Goal: Task Accomplishment & Management: Complete application form

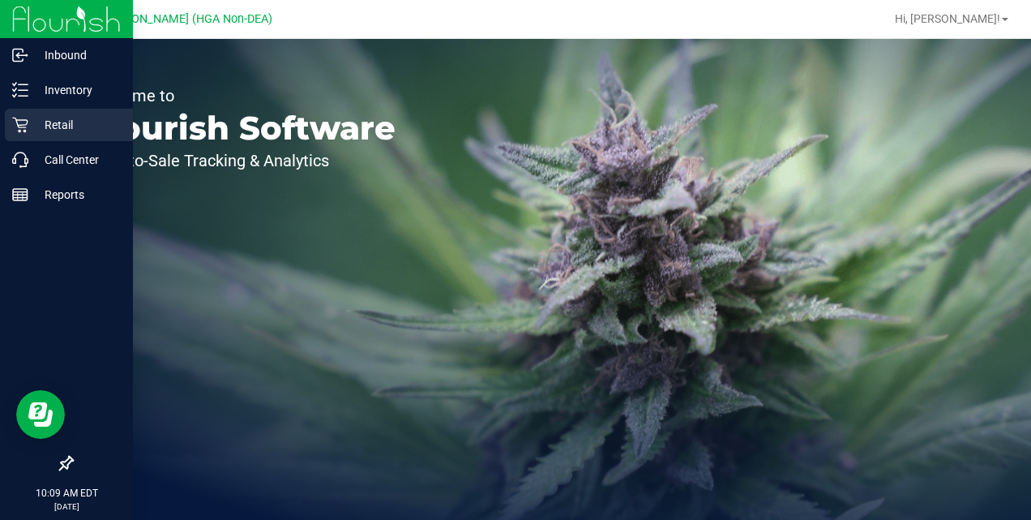
click at [66, 122] on p "Retail" at bounding box center [76, 124] width 97 height 19
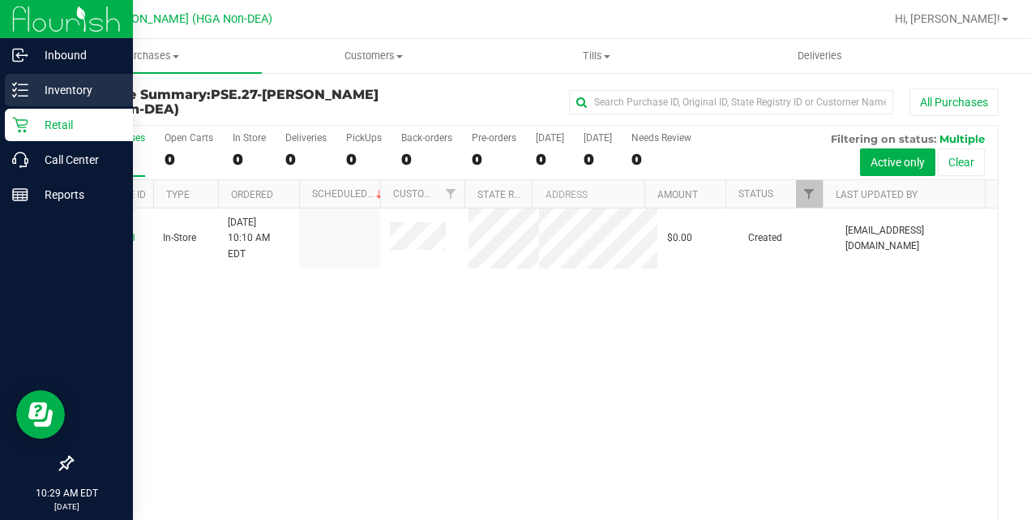
click at [45, 92] on p "Inventory" at bounding box center [76, 89] width 97 height 19
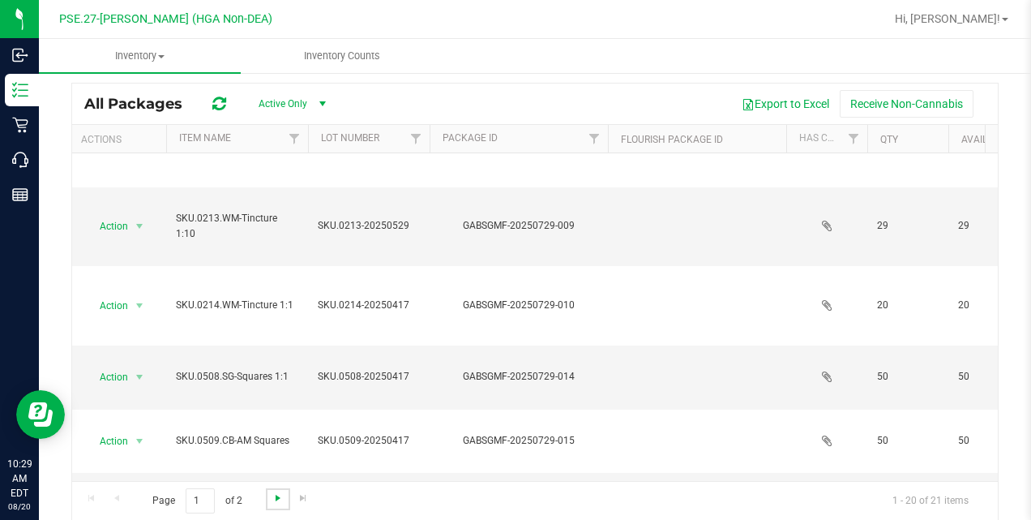
click at [279, 500] on span "Go to the next page" at bounding box center [278, 497] width 13 height 13
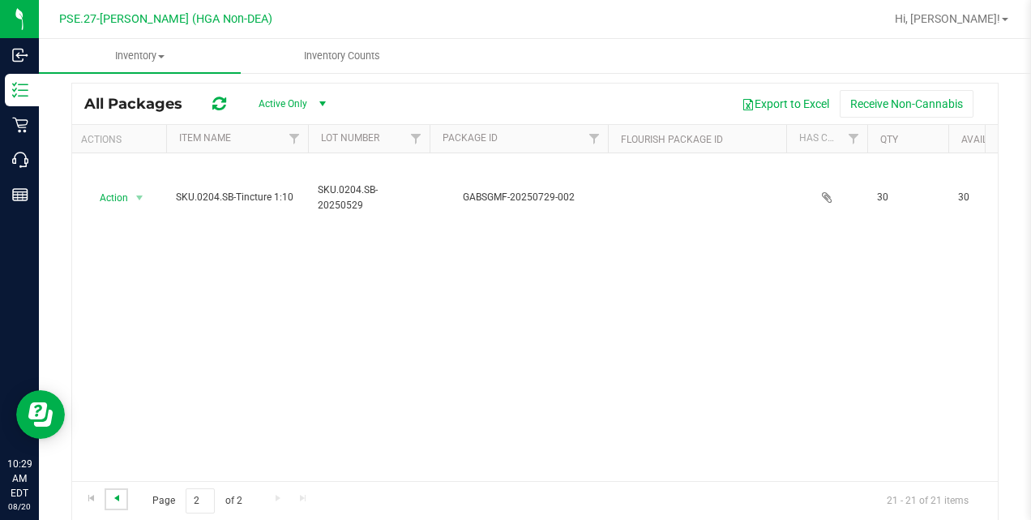
click at [113, 494] on span "Go to the previous page" at bounding box center [116, 497] width 13 height 13
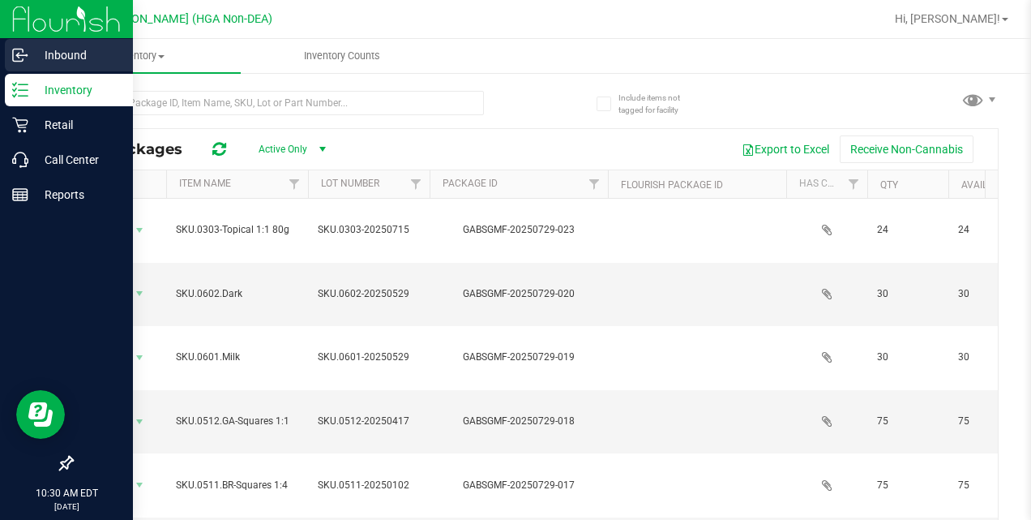
click at [46, 56] on p "Inbound" at bounding box center [76, 54] width 97 height 19
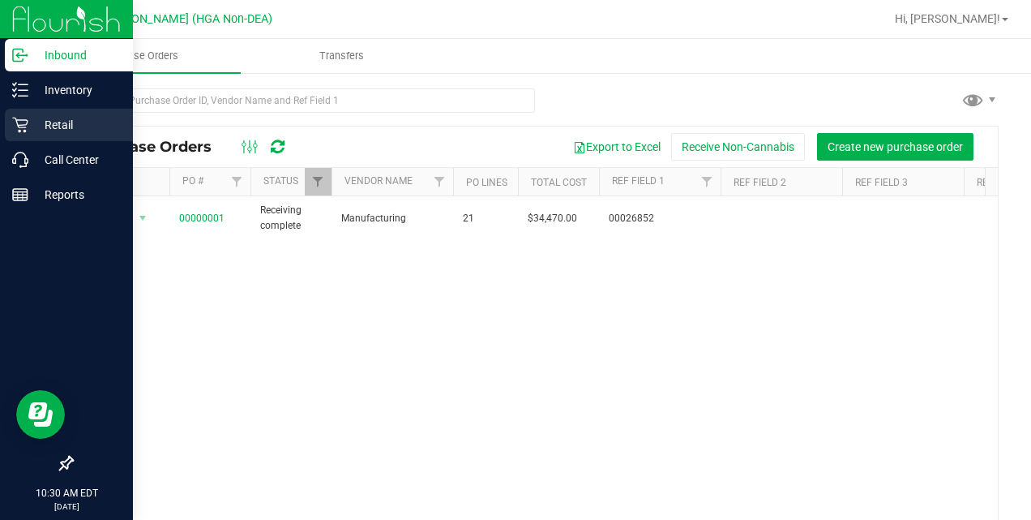
click at [55, 120] on p "Retail" at bounding box center [76, 124] width 97 height 19
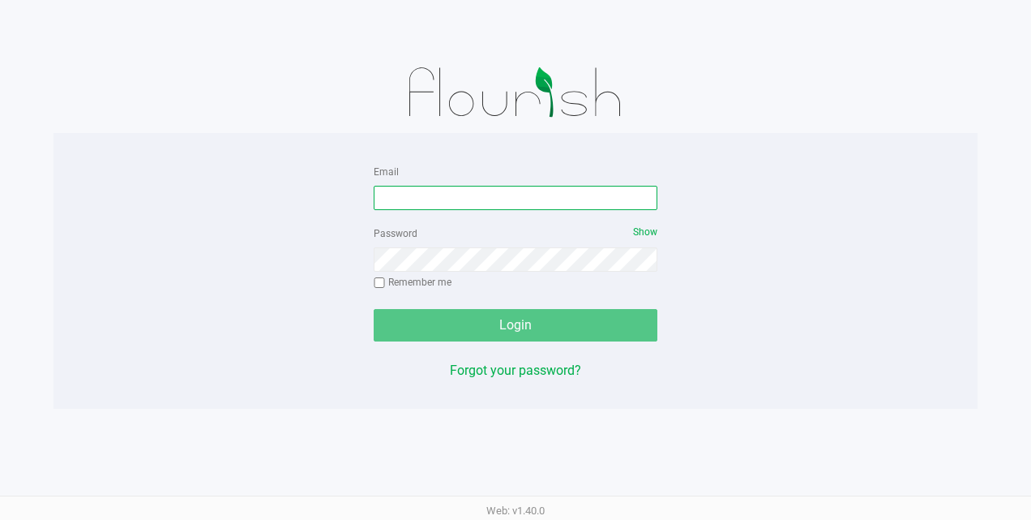
click at [426, 199] on input "Email" at bounding box center [516, 198] width 284 height 24
type input "[EMAIL_ADDRESS][DOMAIN_NAME]"
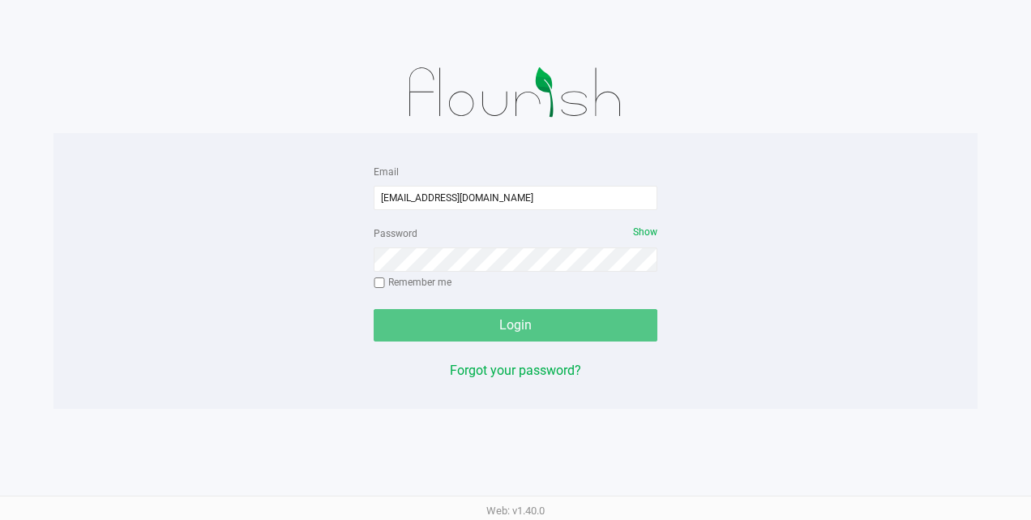
click at [378, 285] on input "Remember me" at bounding box center [379, 282] width 11 height 11
checkbox input "true"
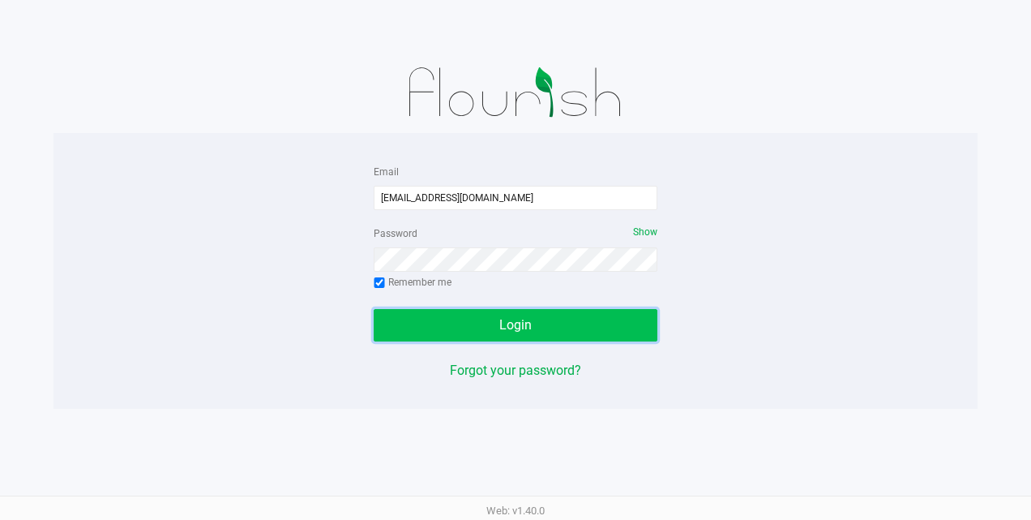
click at [472, 319] on button "Login" at bounding box center [516, 325] width 284 height 32
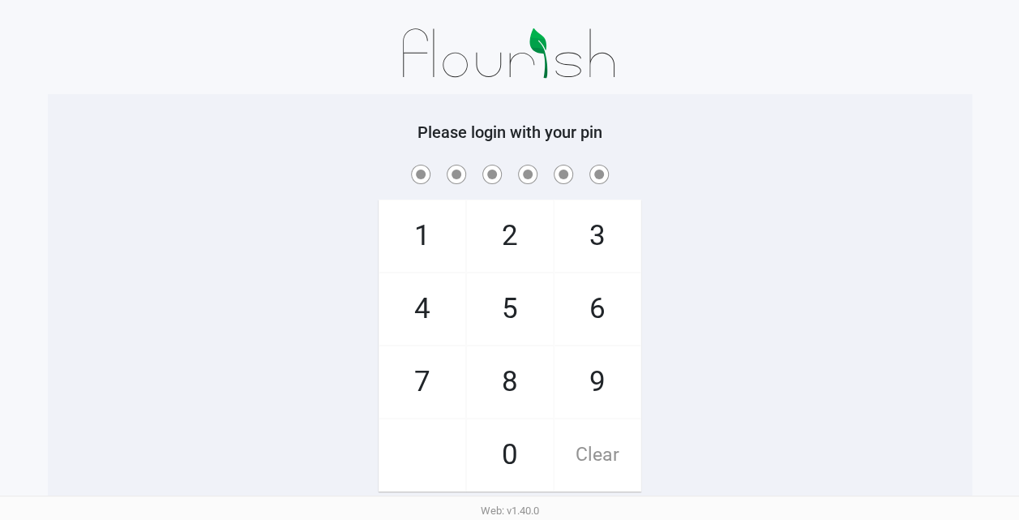
scroll to position [94, 0]
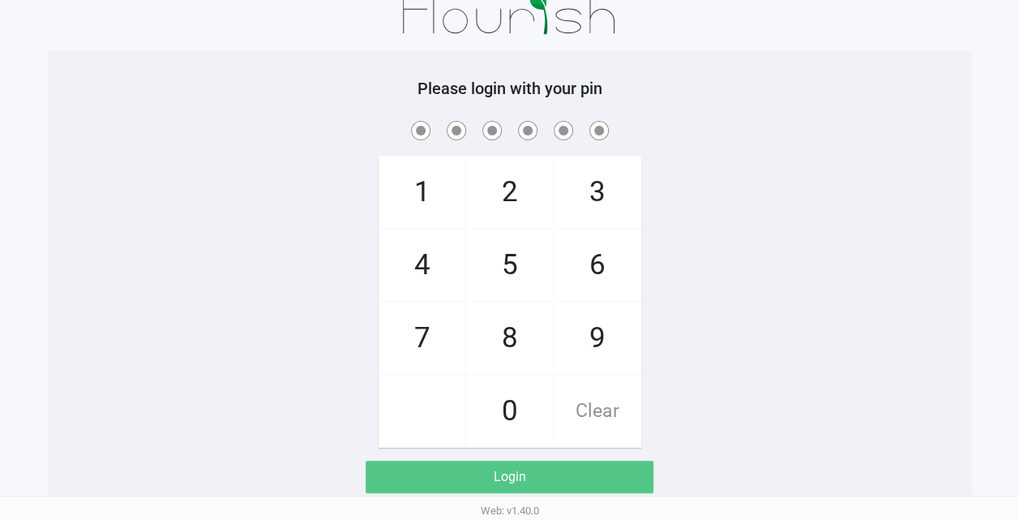
click at [508, 188] on span "2" at bounding box center [510, 191] width 86 height 71
checkbox input "true"
click at [426, 263] on span "4" at bounding box center [422, 264] width 86 height 71
checkbox input "true"
click at [512, 332] on span "8" at bounding box center [510, 337] width 86 height 71
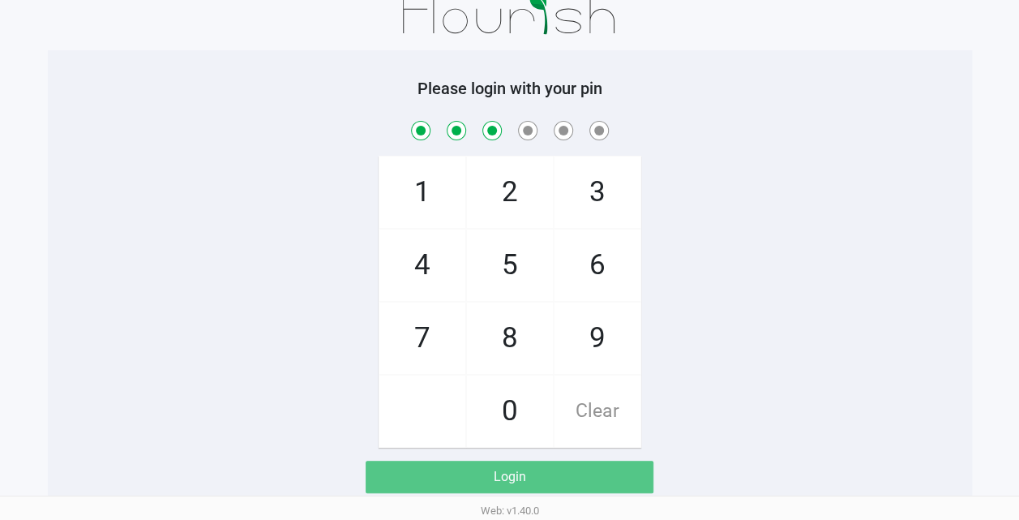
checkbox input "true"
click at [427, 258] on span "4" at bounding box center [422, 264] width 86 height 71
checkbox input "true"
click at [511, 411] on span "0" at bounding box center [510, 410] width 86 height 71
checkbox input "true"
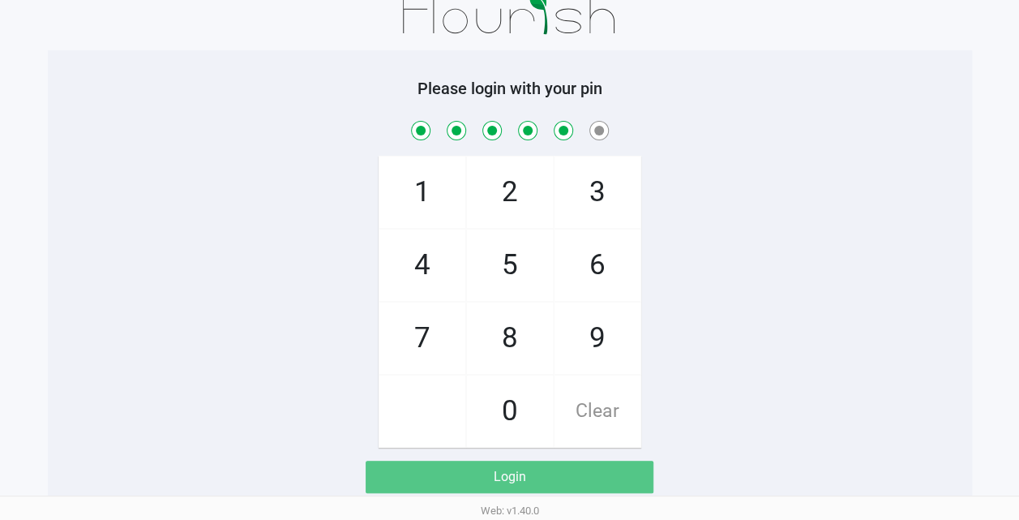
click at [511, 331] on span "8" at bounding box center [510, 337] width 86 height 71
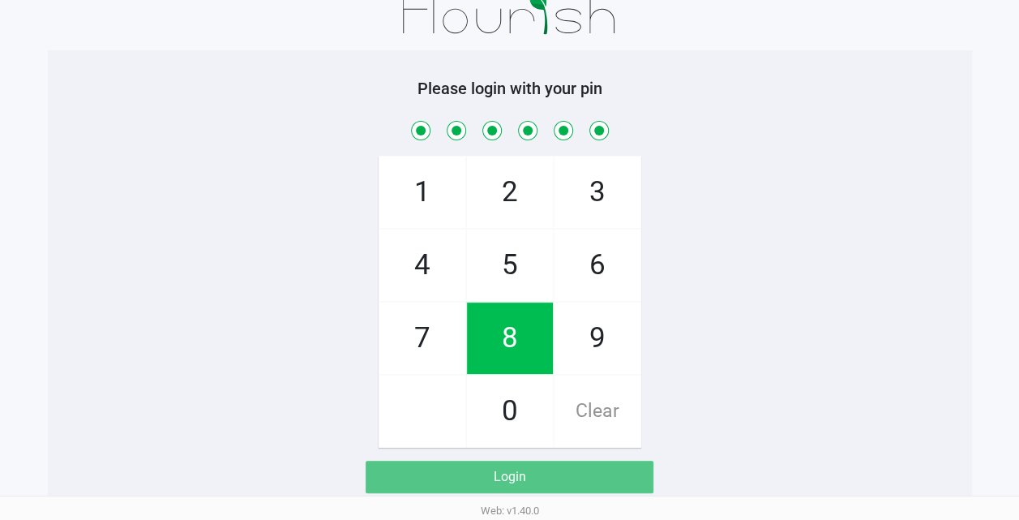
checkbox input "true"
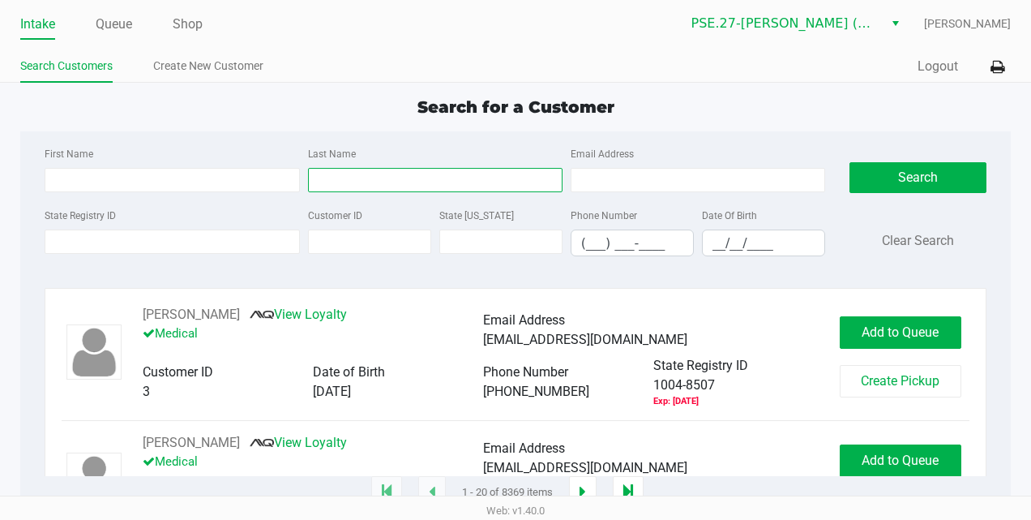
click at [535, 185] on input "Last Name" at bounding box center [435, 180] width 254 height 24
type input "singletary"
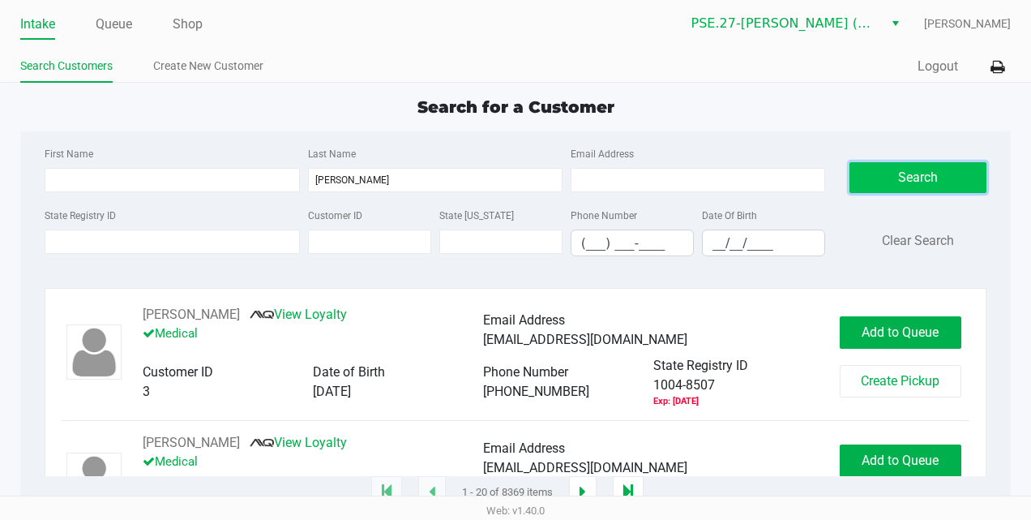
click at [908, 180] on button "Search" at bounding box center [917, 177] width 137 height 31
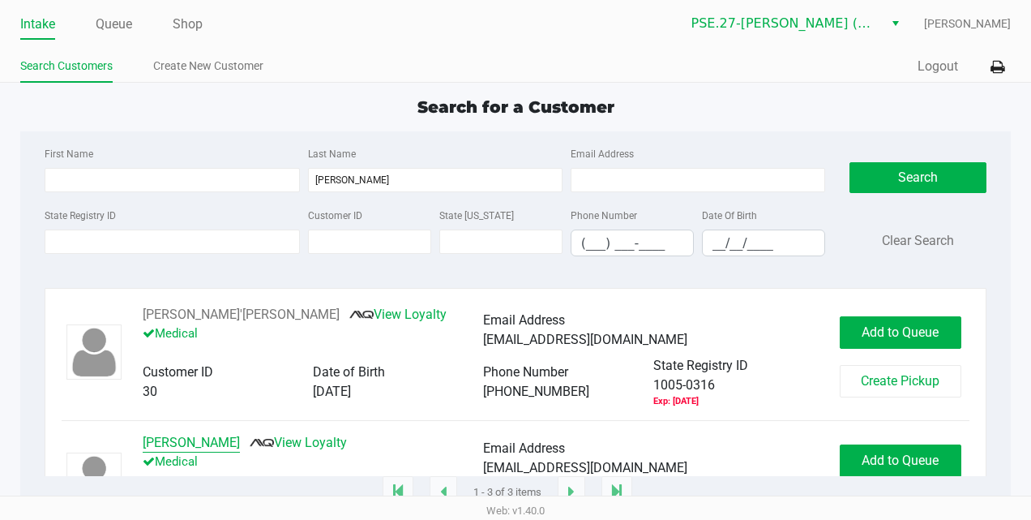
click at [230, 441] on button "TONY SINGLETARY" at bounding box center [191, 442] width 97 height 19
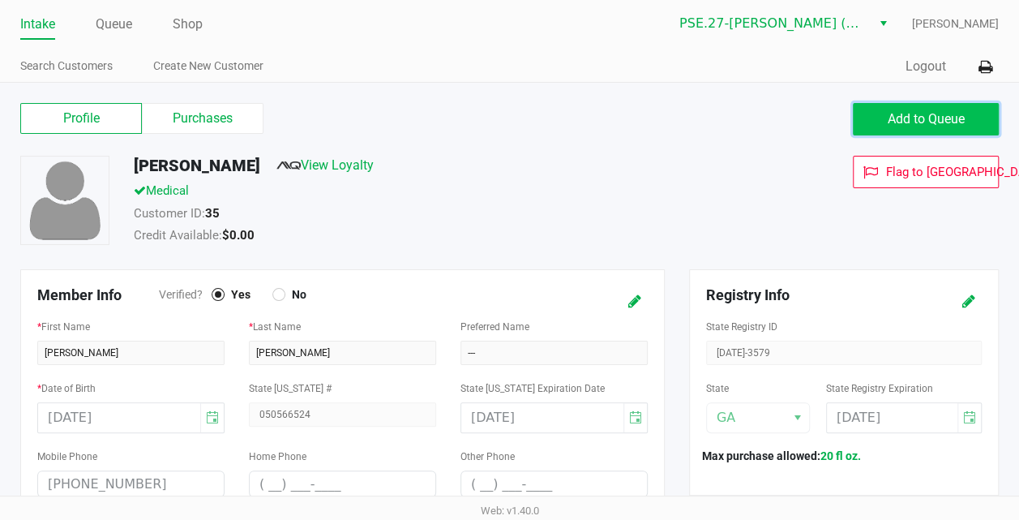
click at [921, 121] on span "Add to Queue" at bounding box center [926, 118] width 77 height 15
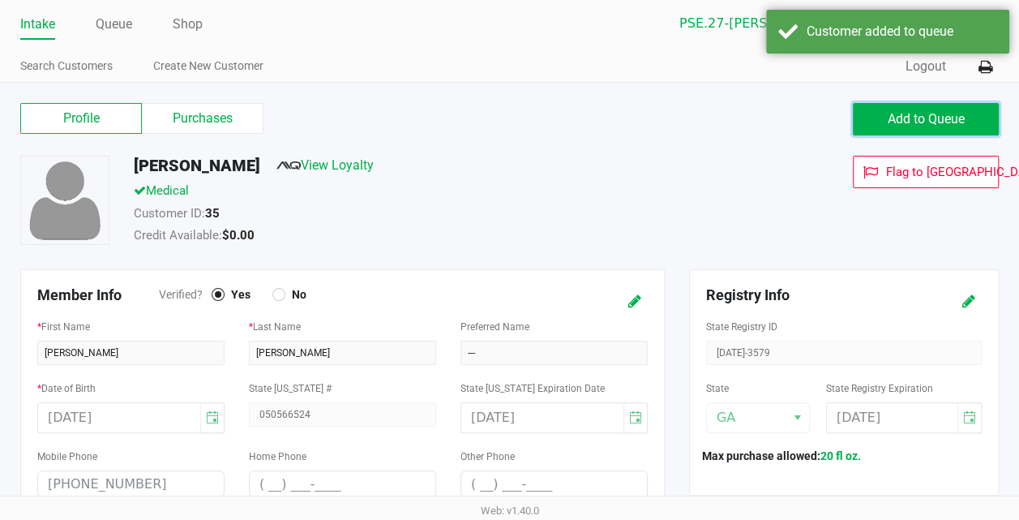
drag, startPoint x: 921, startPoint y: 121, endPoint x: 408, endPoint y: 86, distance: 514.2
click at [122, 24] on link "Queue" at bounding box center [114, 24] width 36 height 23
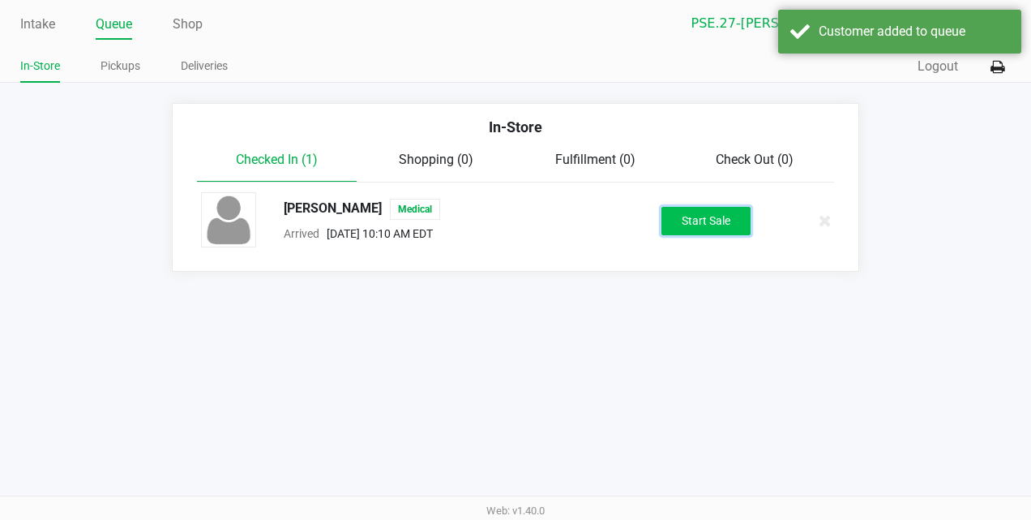
click at [705, 227] on button "Start Sale" at bounding box center [705, 221] width 89 height 28
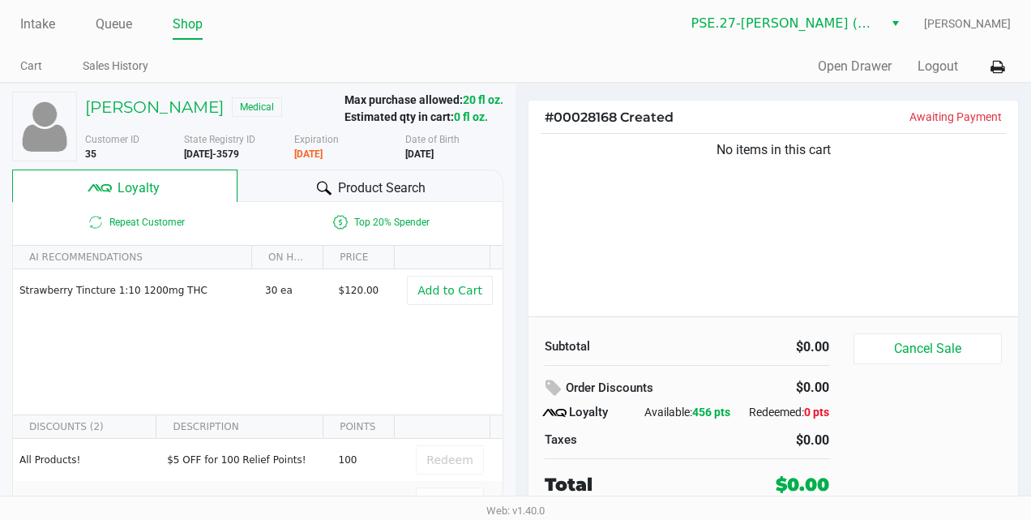
click at [403, 188] on span "Product Search" at bounding box center [382, 187] width 88 height 19
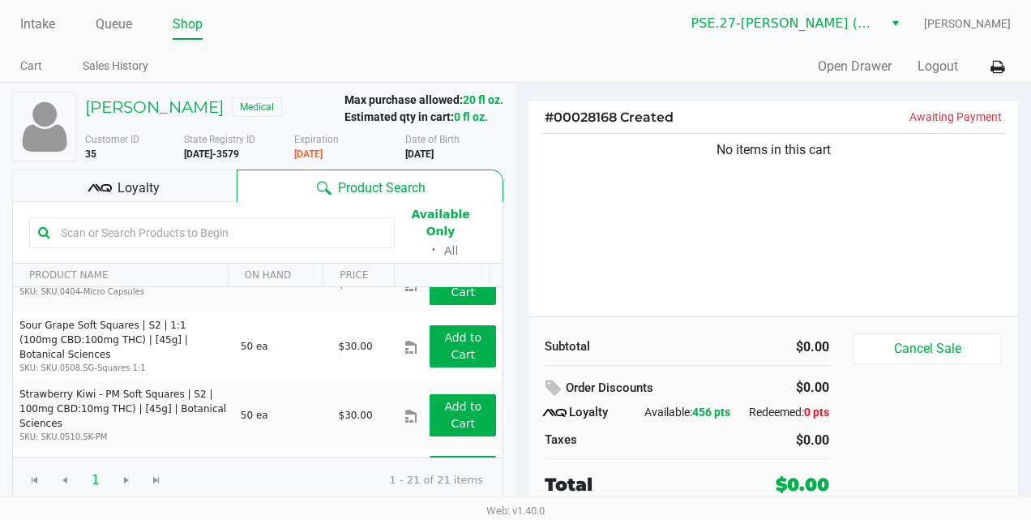
scroll to position [959, 0]
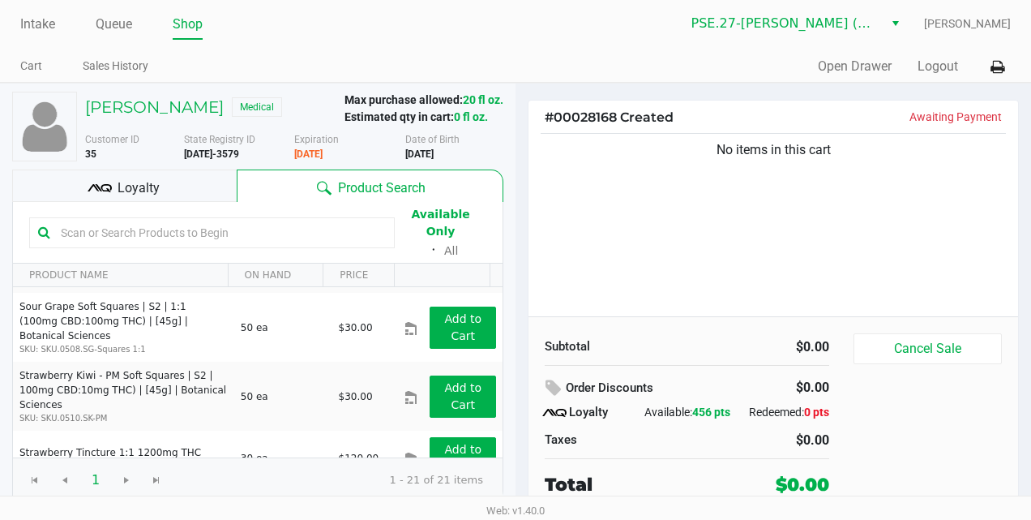
drag, startPoint x: 364, startPoint y: 433, endPoint x: 497, endPoint y: 439, distance: 133.1
click at [497, 439] on div "1:1 Topical Cream-Lavender SKU: SKU.0303-Topical 1:1 80g 24 ea $60.00 Add to Ca…" at bounding box center [258, 372] width 490 height 170
click at [39, 25] on link "Intake" at bounding box center [37, 24] width 35 height 23
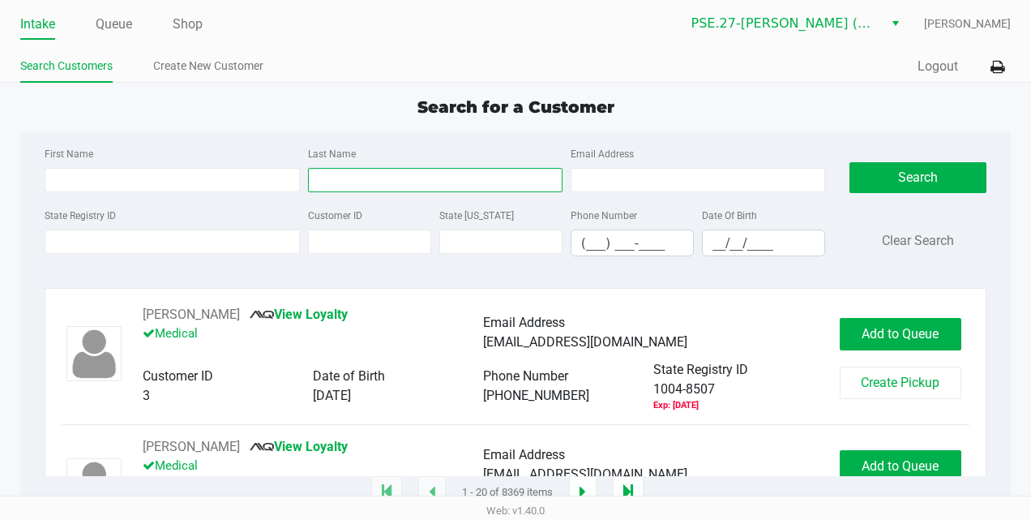
click at [361, 185] on input "Last Name" at bounding box center [435, 180] width 254 height 24
type input "singletary"
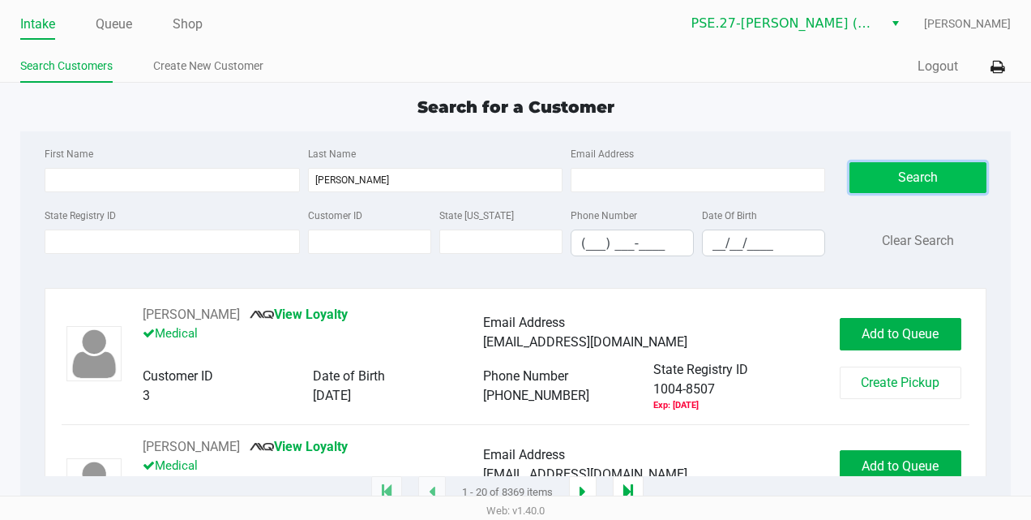
click at [885, 176] on button "Search" at bounding box center [917, 177] width 137 height 31
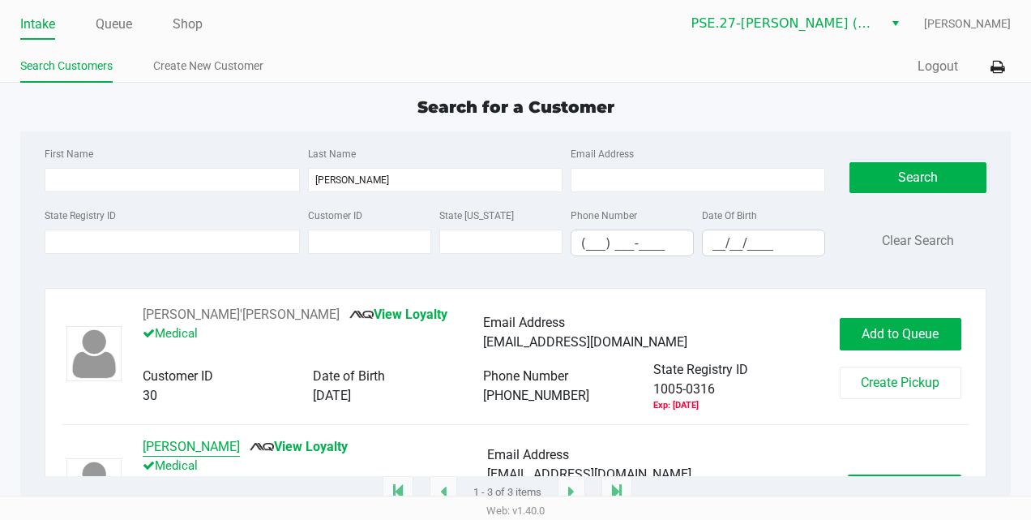
click at [224, 447] on button "TONY SINGLETARY" at bounding box center [191, 446] width 97 height 19
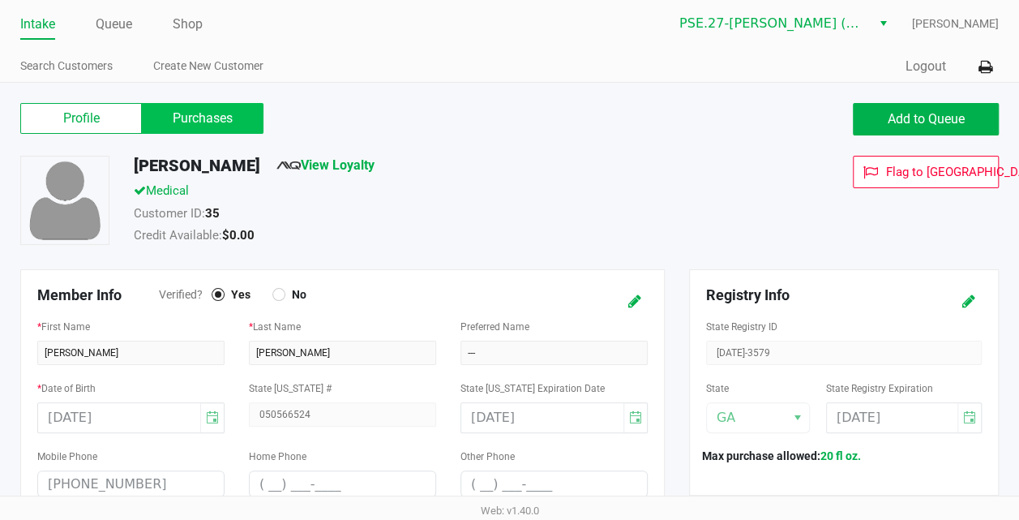
click at [225, 113] on label "Purchases" at bounding box center [203, 118] width 122 height 31
click at [0, 0] on 1 "Purchases" at bounding box center [0, 0] width 0 height 0
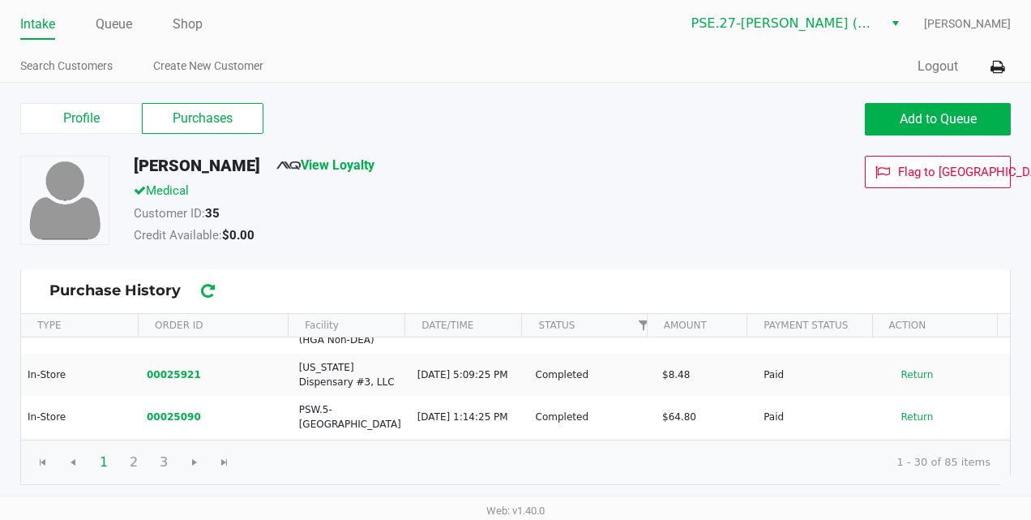
scroll to position [389, 0]
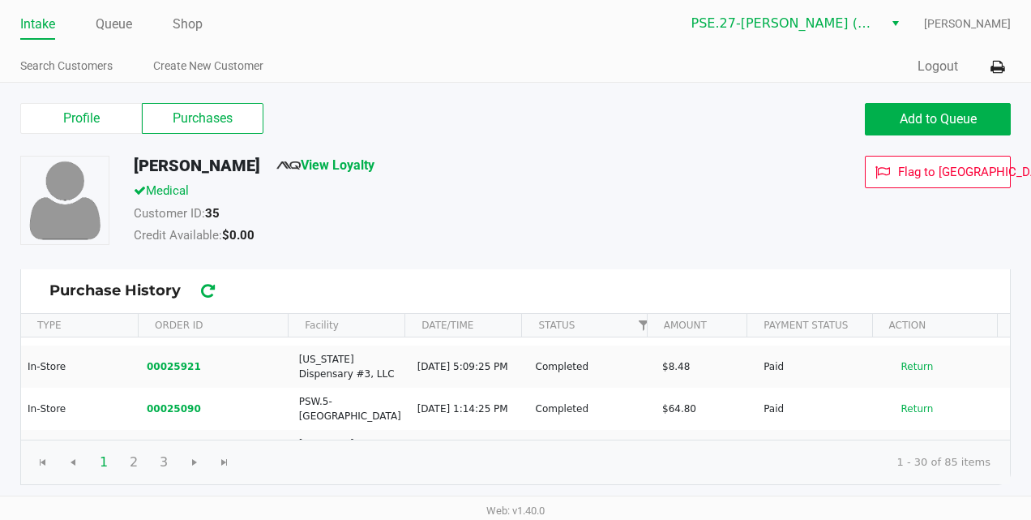
click at [171, 493] on button "00024495" at bounding box center [174, 500] width 54 height 15
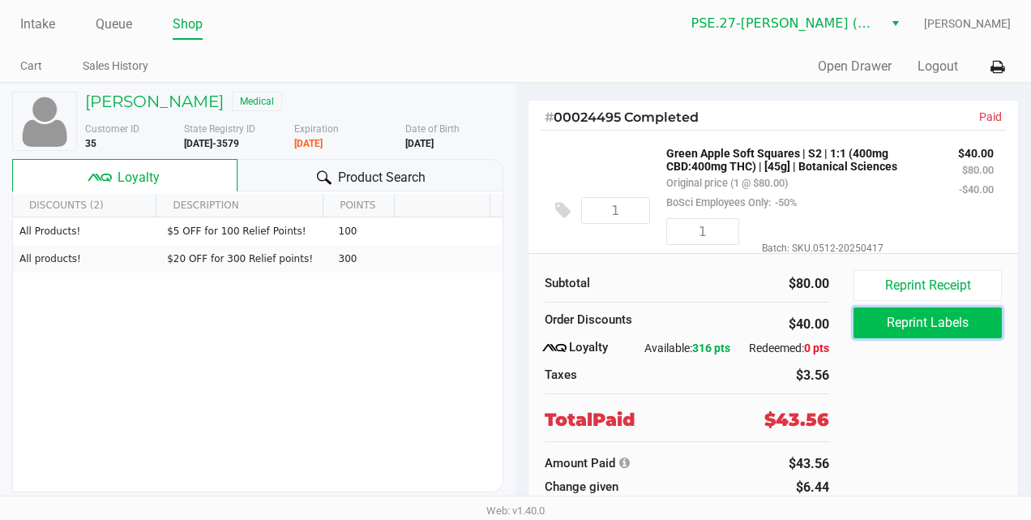
click at [926, 319] on button "Reprint Labels" at bounding box center [927, 322] width 148 height 31
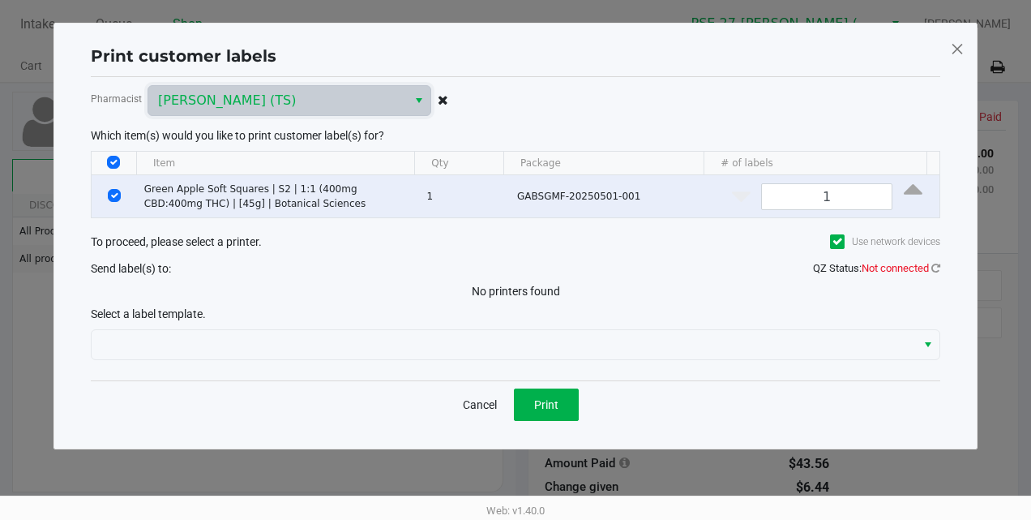
click at [840, 242] on icon at bounding box center [837, 242] width 11 height 0
click at [0, 0] on input "Use network devices" at bounding box center [0, 0] width 0 height 0
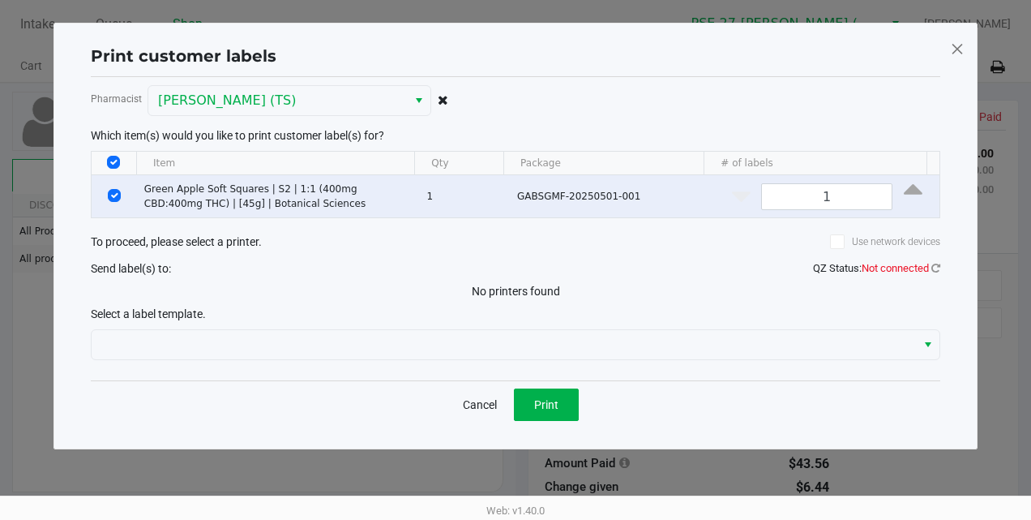
click at [840, 242] on icon at bounding box center [837, 242] width 11 height 0
click at [0, 0] on input "Use network devices" at bounding box center [0, 0] width 0 height 0
click at [840, 242] on icon at bounding box center [837, 242] width 11 height 0
click at [0, 0] on input "Use network devices" at bounding box center [0, 0] width 0 height 0
click at [471, 400] on button "Cancel" at bounding box center [479, 404] width 55 height 32
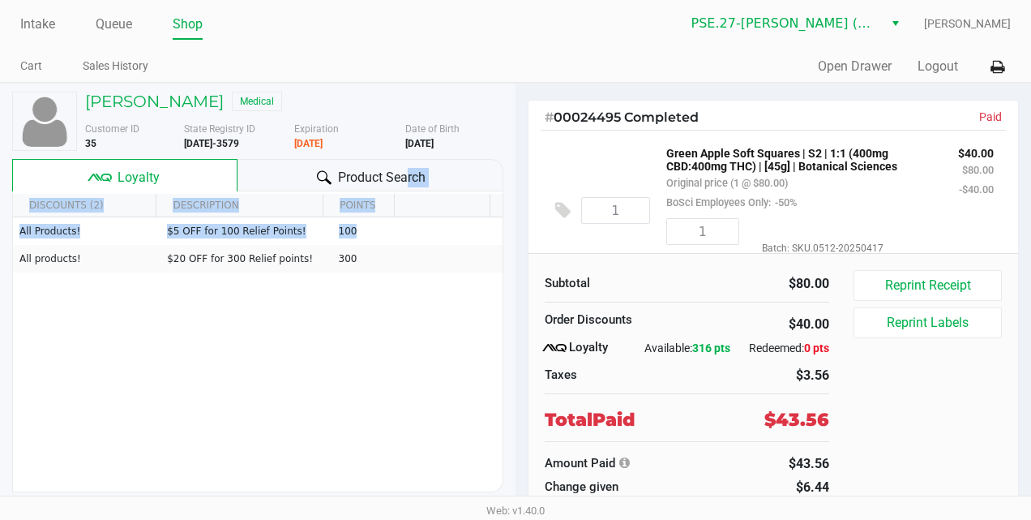
drag, startPoint x: 400, startPoint y: 227, endPoint x: 397, endPoint y: 177, distance: 50.4
click at [397, 177] on div "TONY SINGLETARY Medical Customer ID 35 State Registry ID 1005-3579 Expiration 0…" at bounding box center [257, 291] width 491 height 417
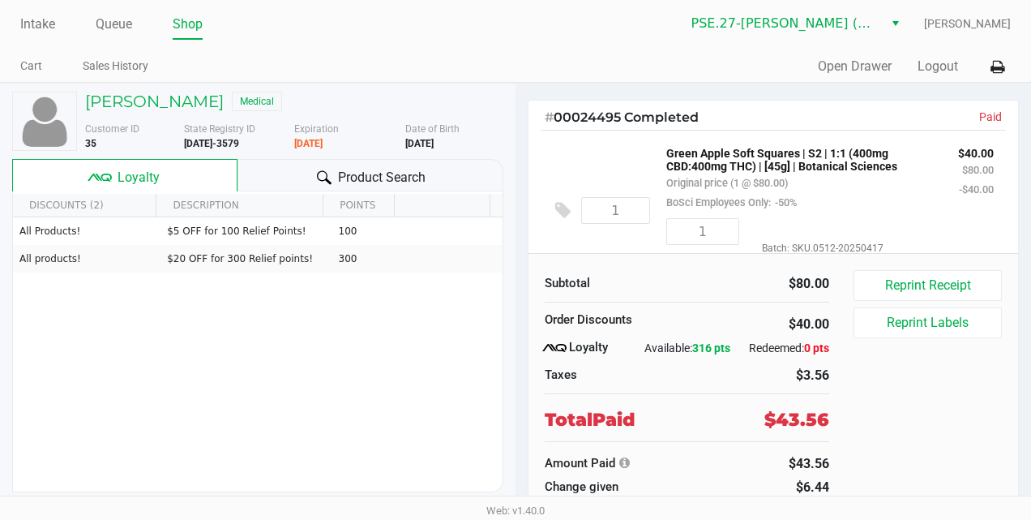
drag, startPoint x: 397, startPoint y: 177, endPoint x: 376, endPoint y: 174, distance: 21.2
click at [376, 174] on span "Product Search" at bounding box center [382, 177] width 88 height 19
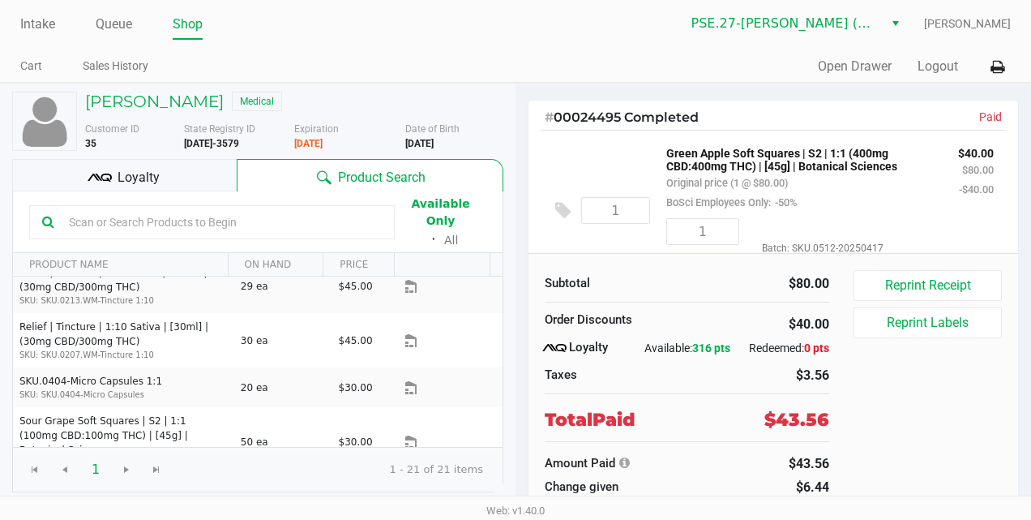
scroll to position [866, 0]
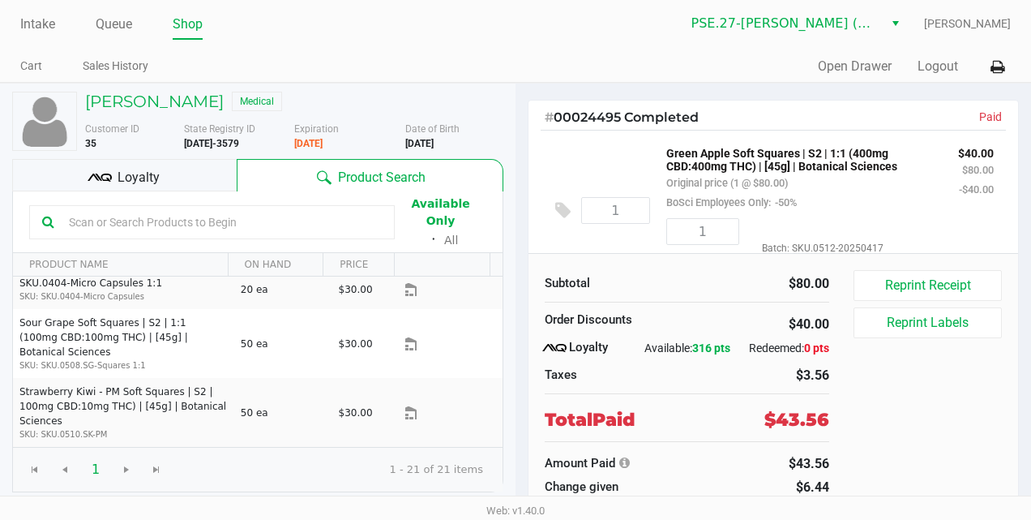
drag, startPoint x: 19, startPoint y: 271, endPoint x: 374, endPoint y: 444, distance: 395.1
click at [374, 444] on tbody "1:1 Topical Cream-Lavender SKU: SKU.0303-Topical 1:1 80g 24 ea $60.00 Blue Rasp…" at bounding box center [258, 3] width 490 height 1184
copy tbody "1:1 Topical Cream-Lavender SKU: SKU.0303-Topical 1:1 80g 24 ea $60.00 Blue Rasp…"
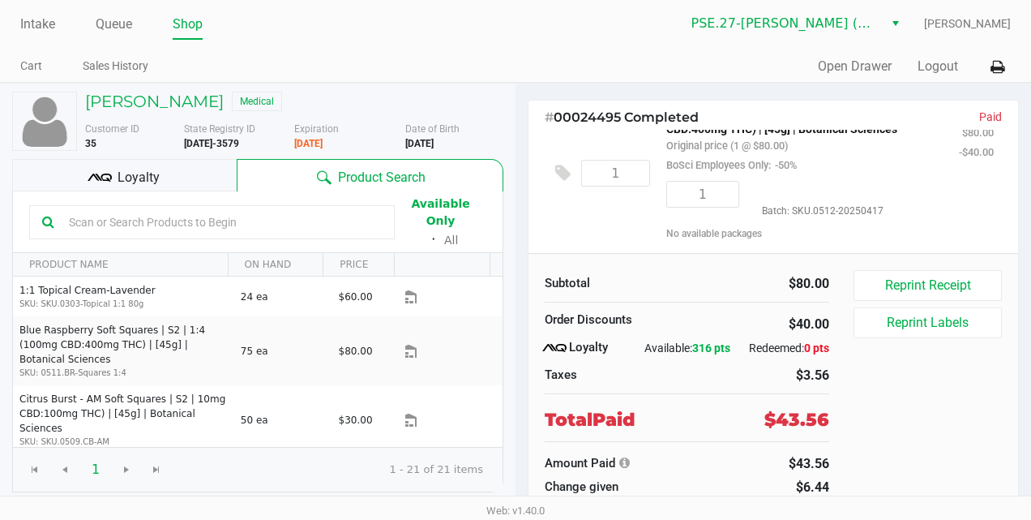
scroll to position [0, 0]
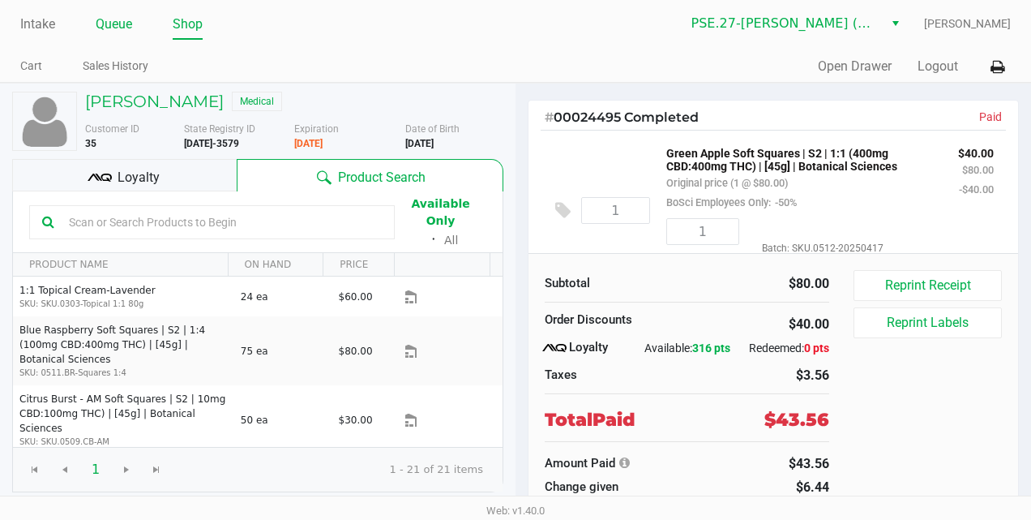
click at [115, 22] on link "Queue" at bounding box center [114, 24] width 36 height 23
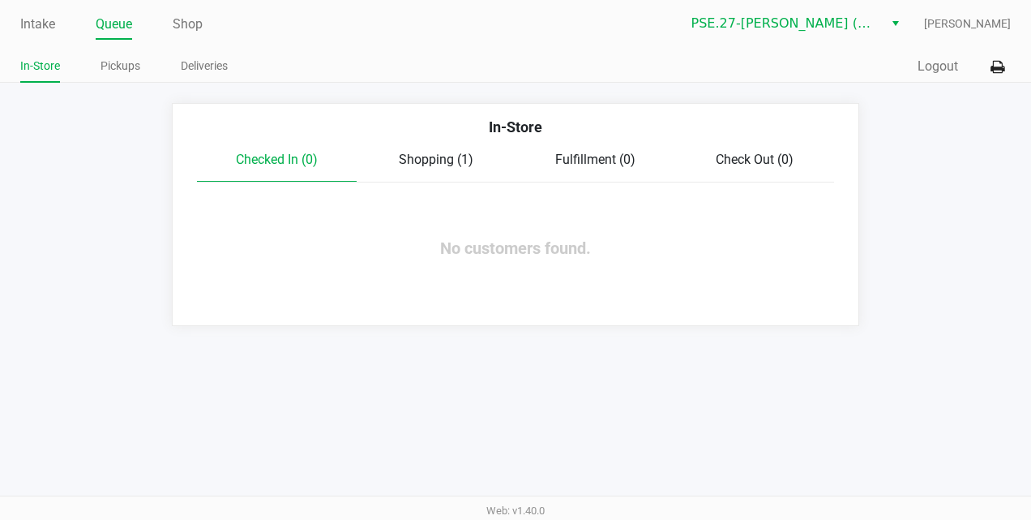
click at [426, 160] on span "Shopping (1)" at bounding box center [436, 159] width 75 height 15
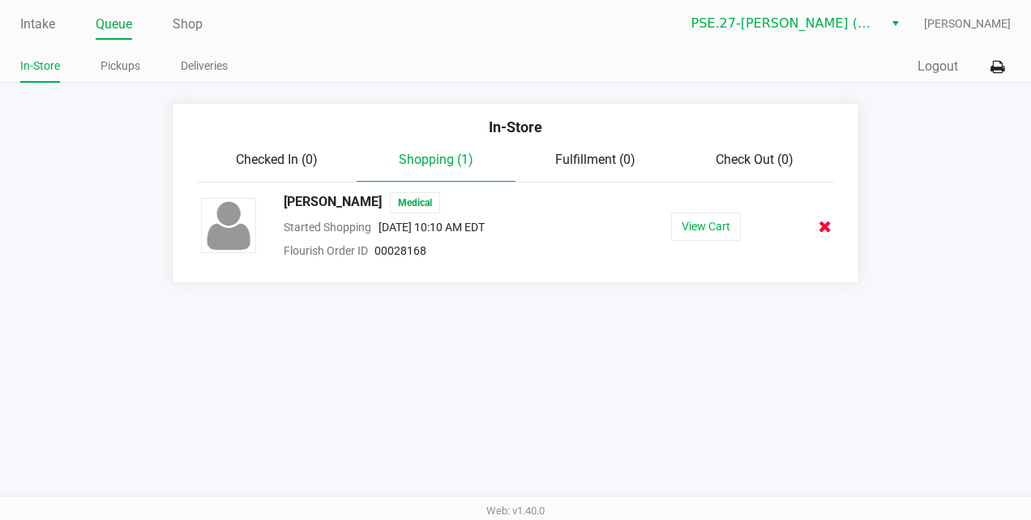
click at [832, 225] on button at bounding box center [825, 226] width 15 height 20
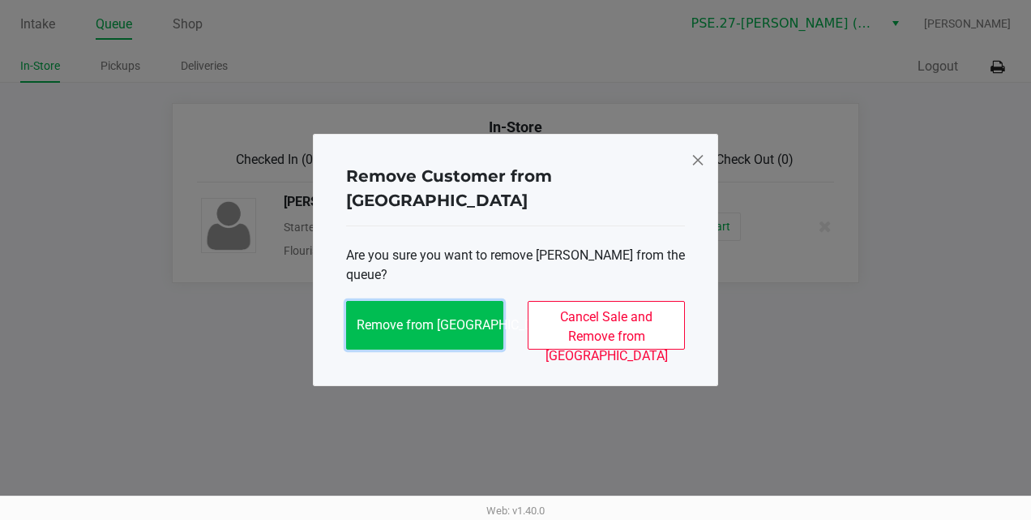
click at [444, 317] on span "Remove from Queue" at bounding box center [458, 324] width 203 height 15
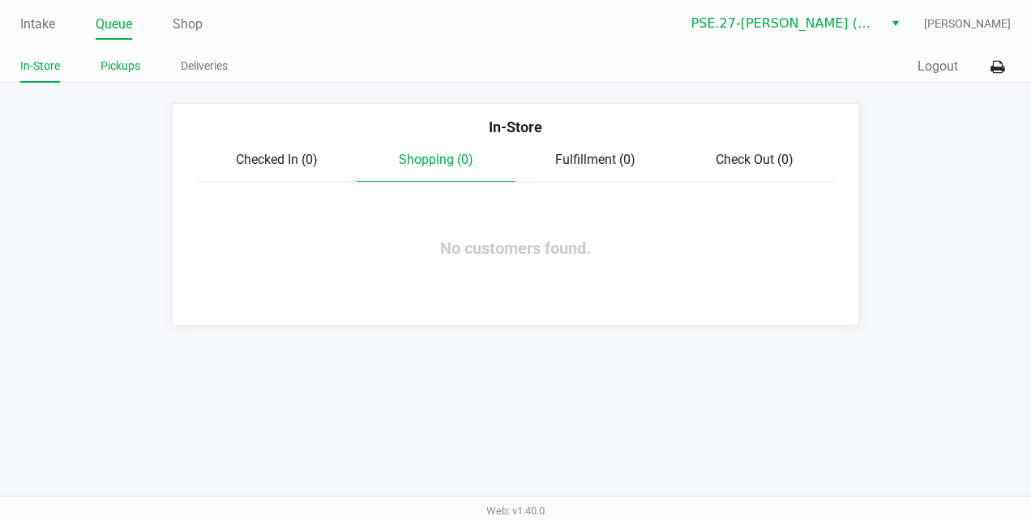
click at [120, 70] on link "Pickups" at bounding box center [121, 66] width 40 height 20
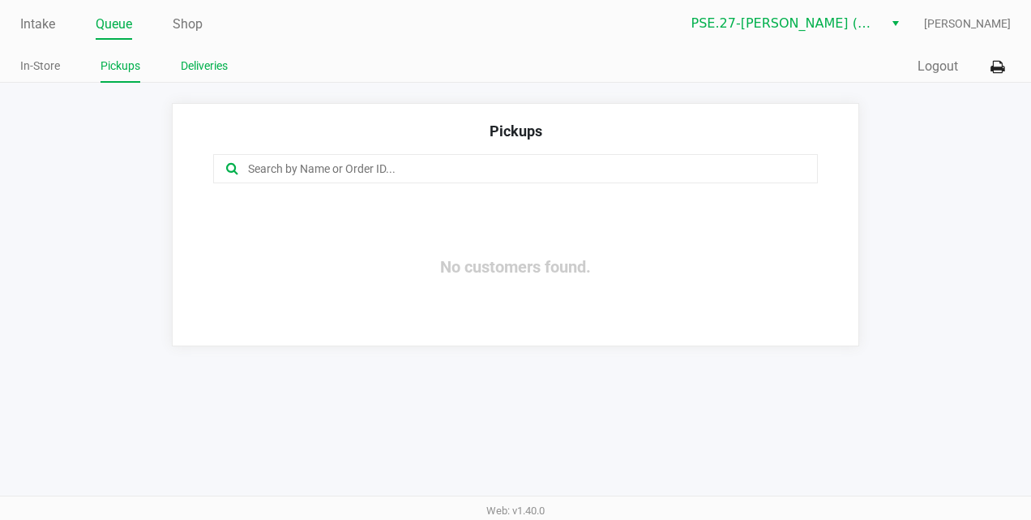
click at [195, 66] on link "Deliveries" at bounding box center [204, 66] width 47 height 20
click at [36, 32] on link "Intake" at bounding box center [37, 24] width 35 height 23
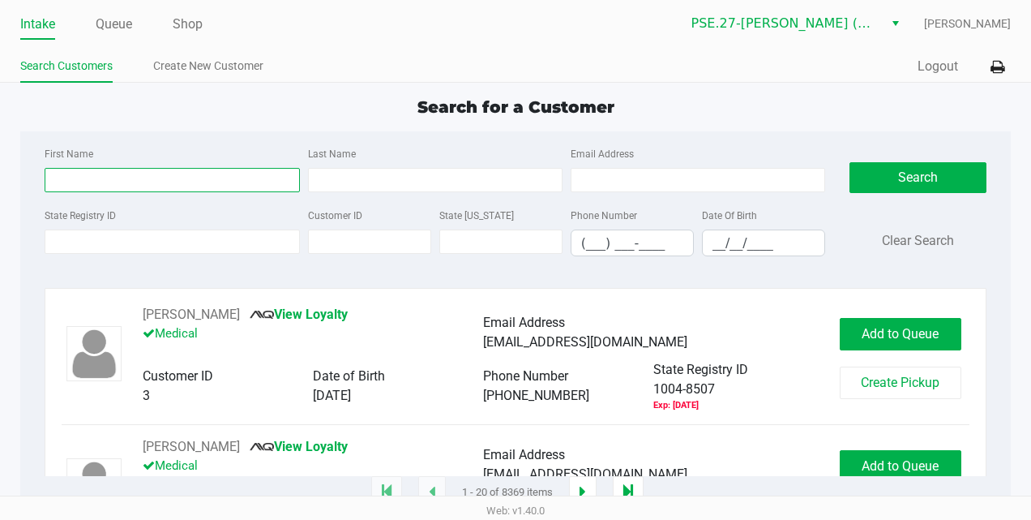
click at [245, 183] on input "First Name" at bounding box center [172, 180] width 254 height 24
type input "bonnie"
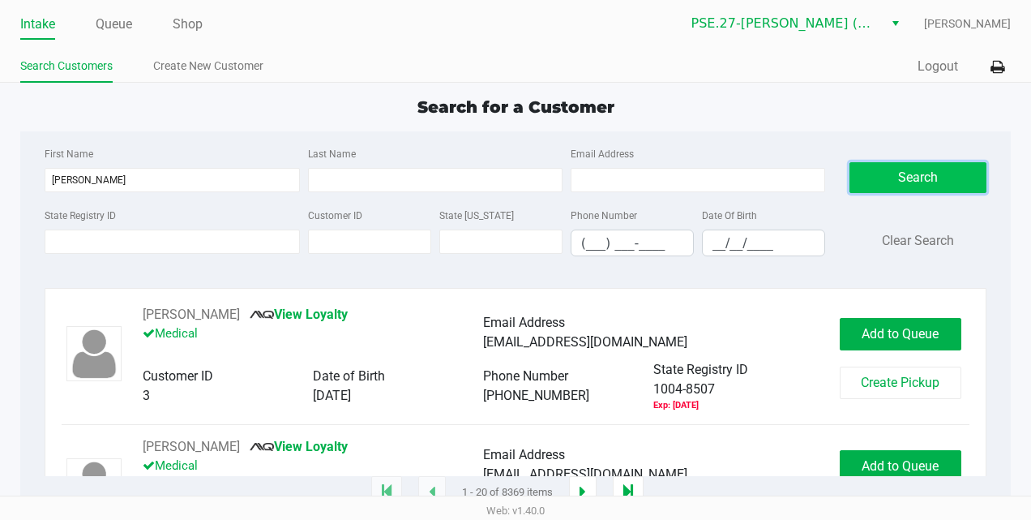
click at [896, 182] on button "Search" at bounding box center [917, 177] width 137 height 31
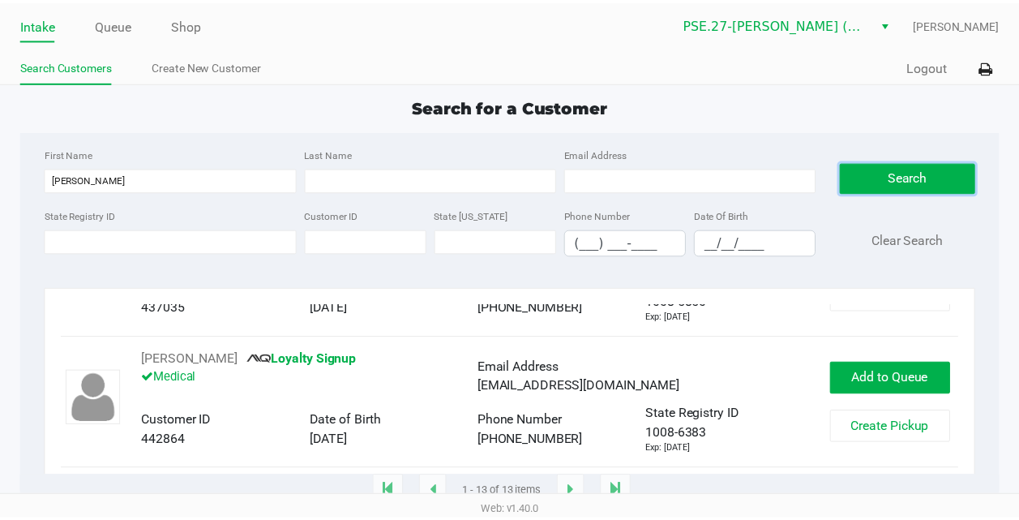
scroll to position [1542, 0]
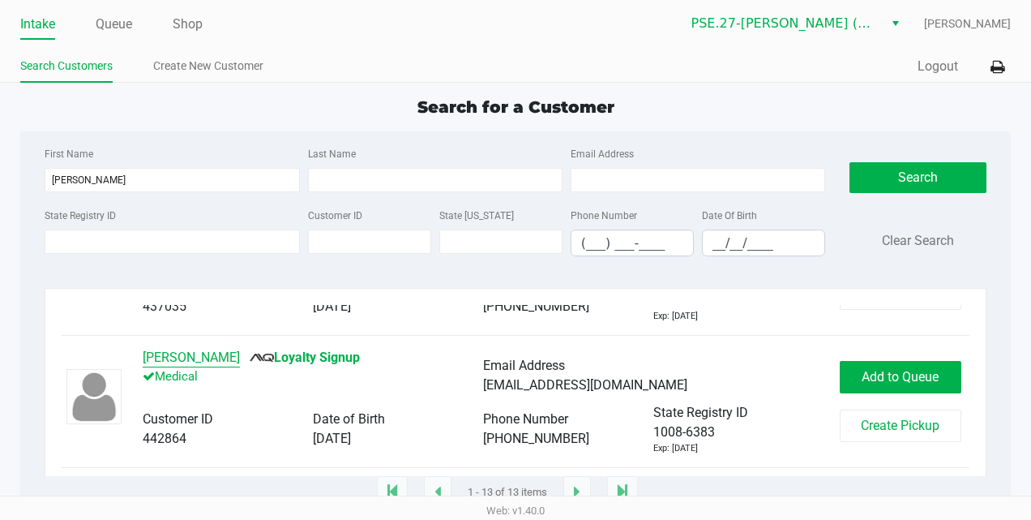
click at [201, 361] on button "Bonnie Thomas" at bounding box center [191, 357] width 97 height 19
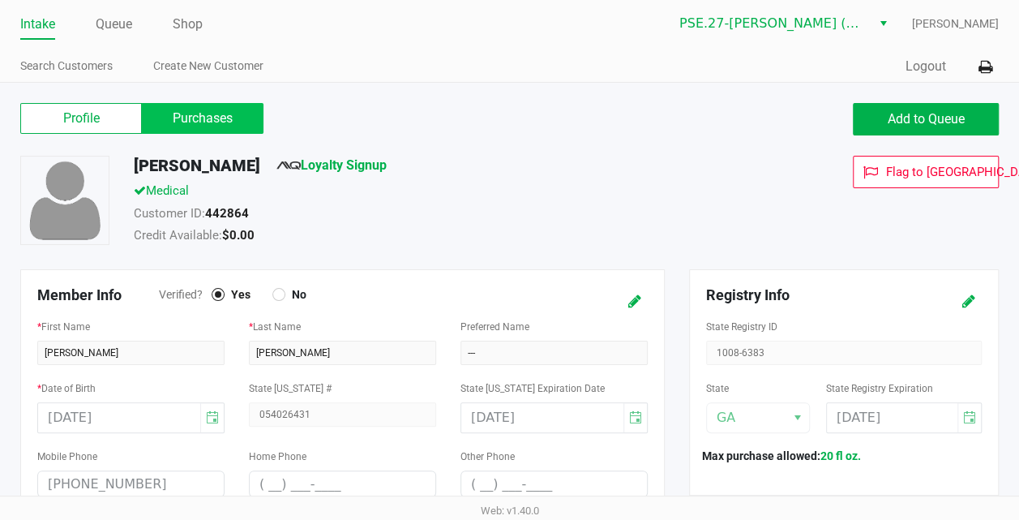
click at [216, 127] on label "Purchases" at bounding box center [203, 118] width 122 height 31
click at [0, 0] on 1 "Purchases" at bounding box center [0, 0] width 0 height 0
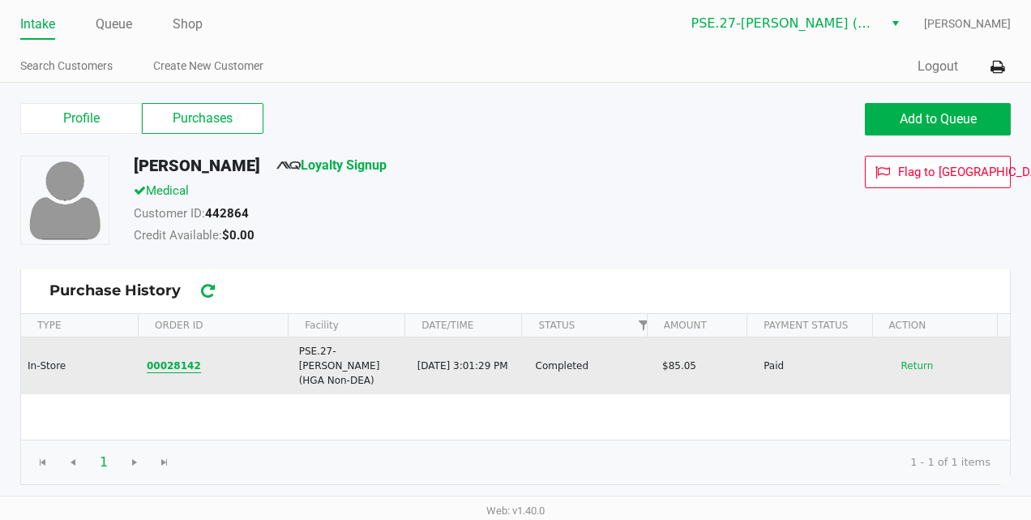
click at [170, 359] on button "00028142" at bounding box center [174, 365] width 54 height 15
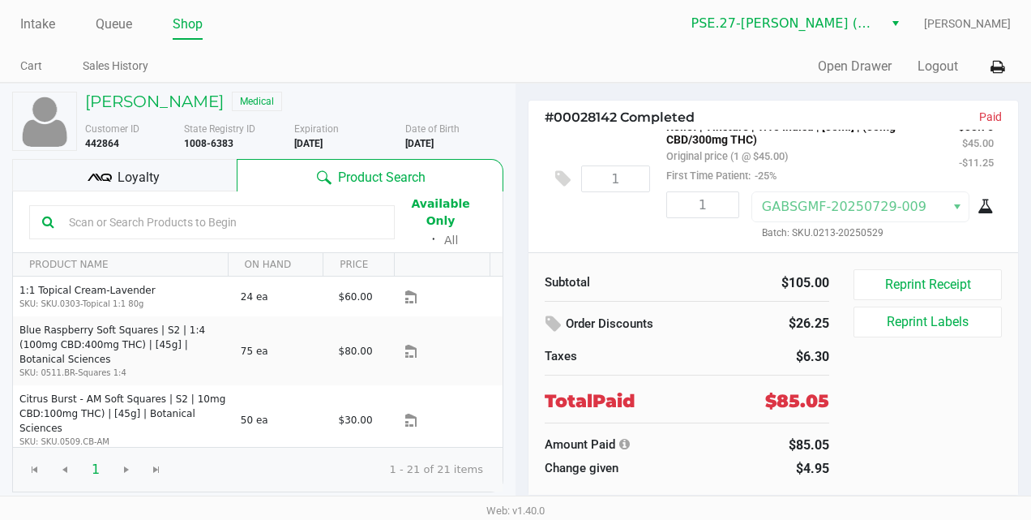
scroll to position [147, 0]
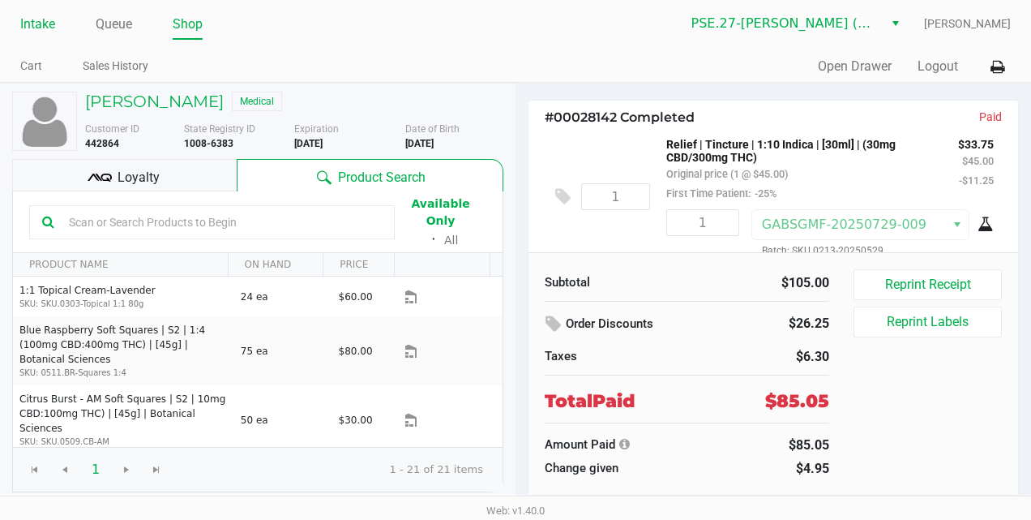
click at [42, 24] on link "Intake" at bounding box center [37, 24] width 35 height 23
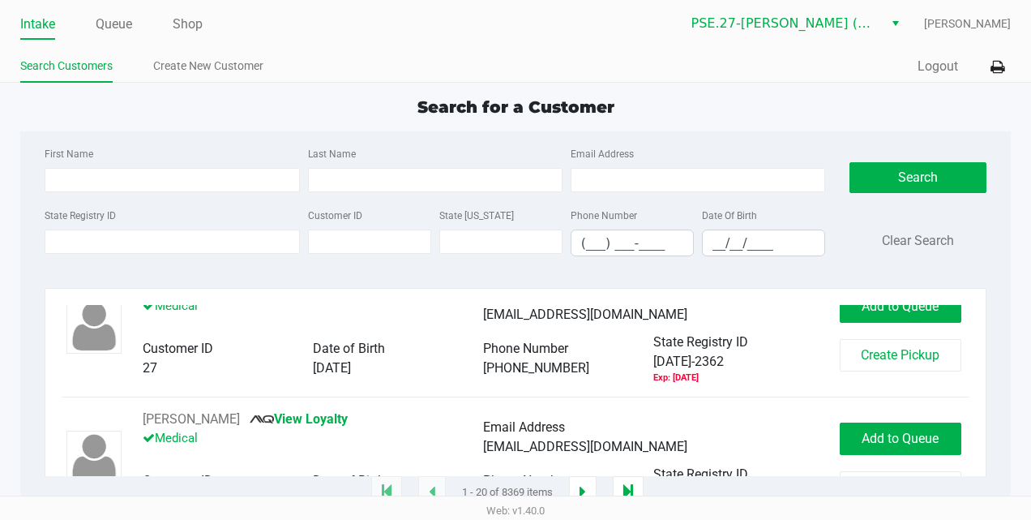
scroll to position [2089, 0]
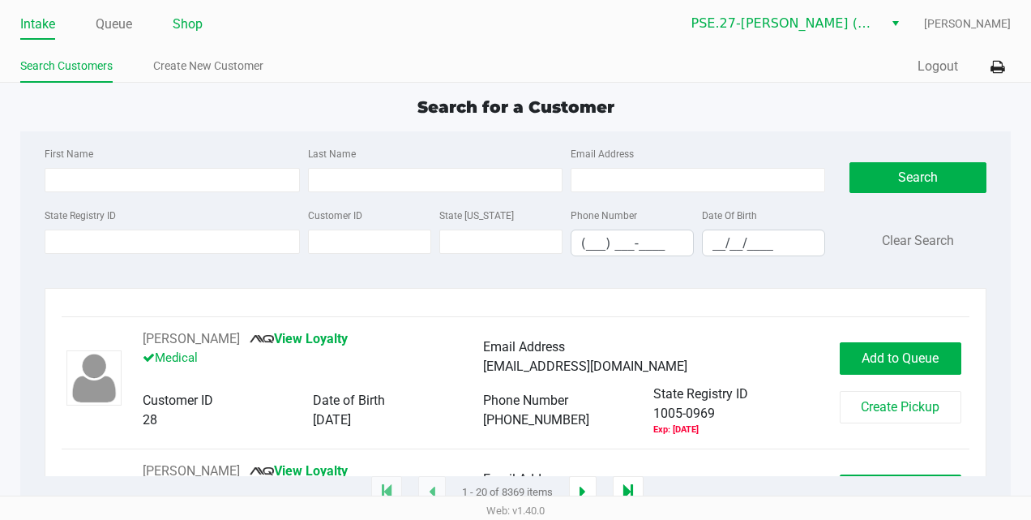
click at [199, 29] on link "Shop" at bounding box center [188, 24] width 30 height 23
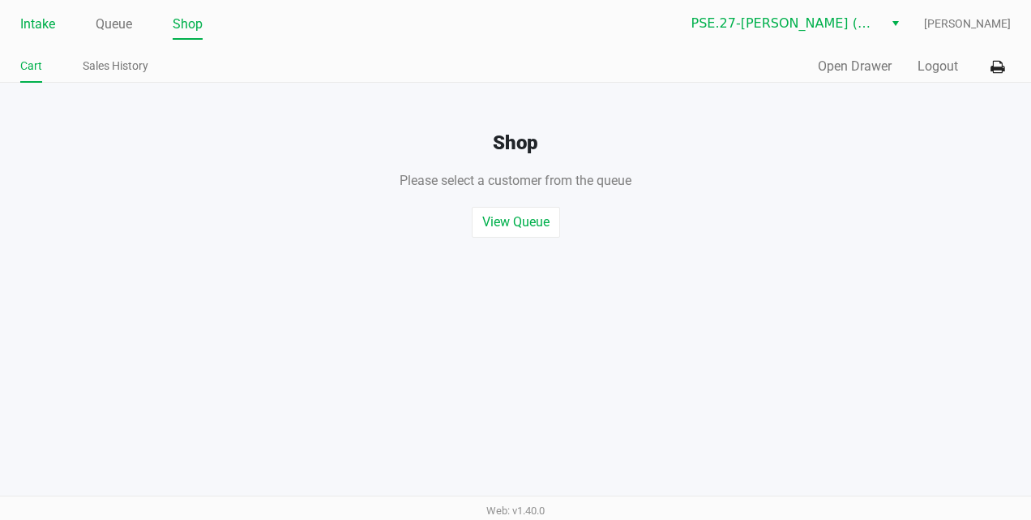
click at [45, 26] on link "Intake" at bounding box center [37, 24] width 35 height 23
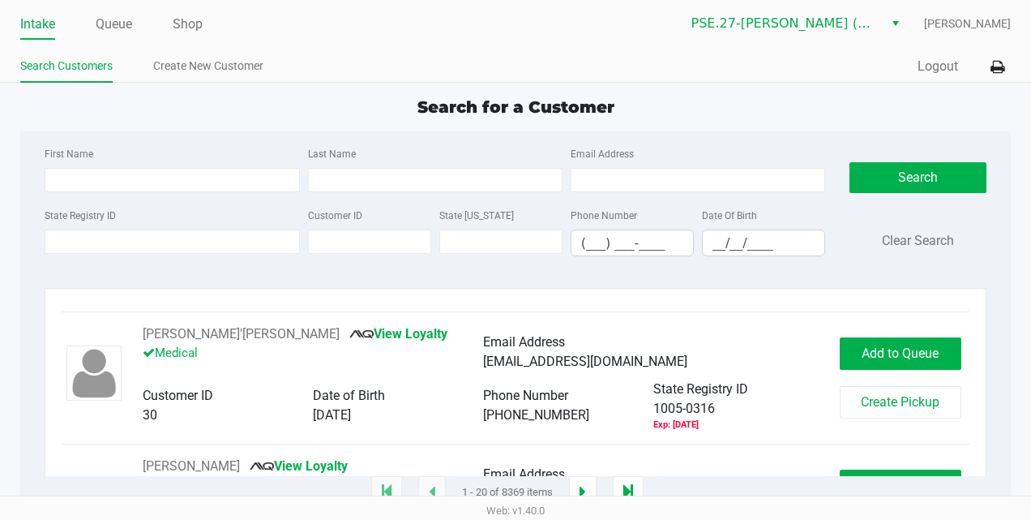
scroll to position [2466, 0]
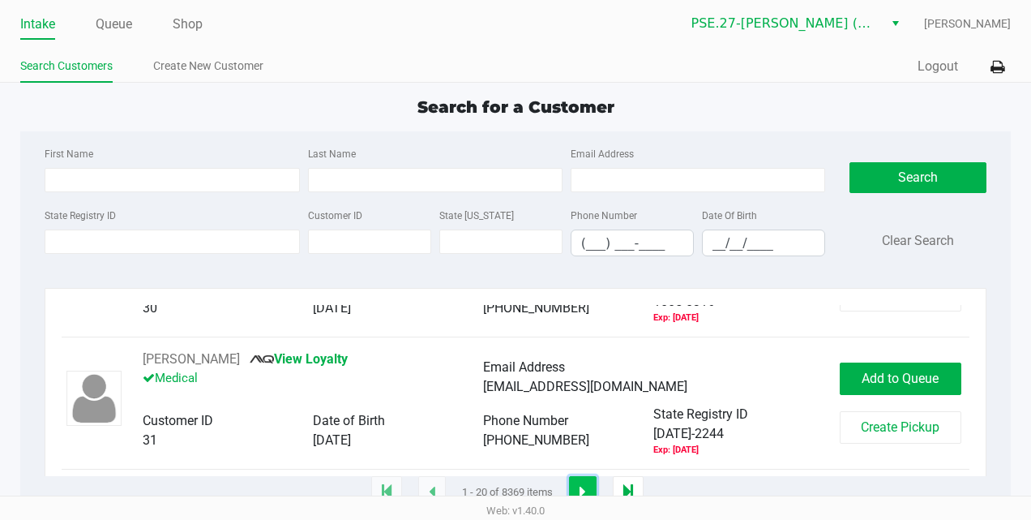
click at [588, 490] on button "button" at bounding box center [583, 492] width 28 height 32
click at [588, 487] on icon "button" at bounding box center [586, 491] width 6 height 13
click at [587, 488] on icon "button" at bounding box center [586, 491] width 6 height 13
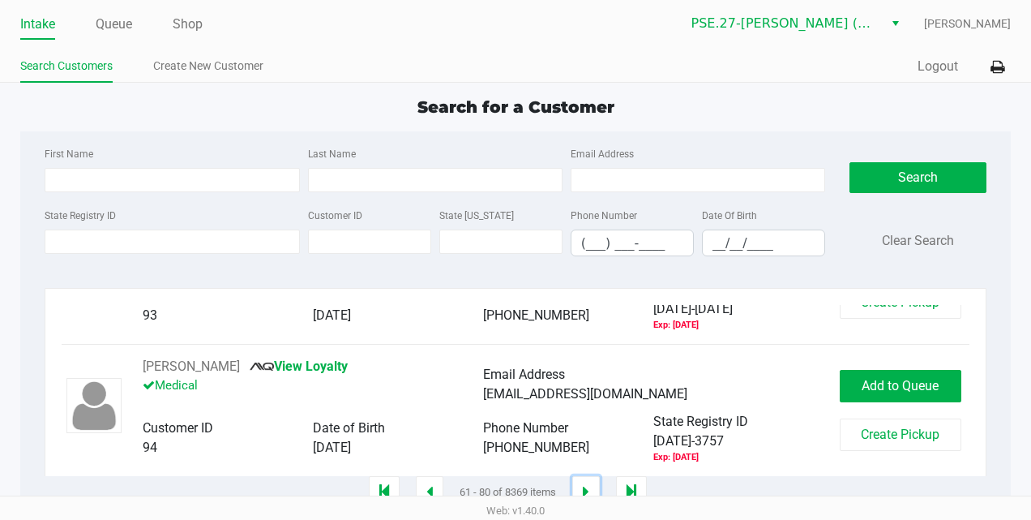
scroll to position [1822, 0]
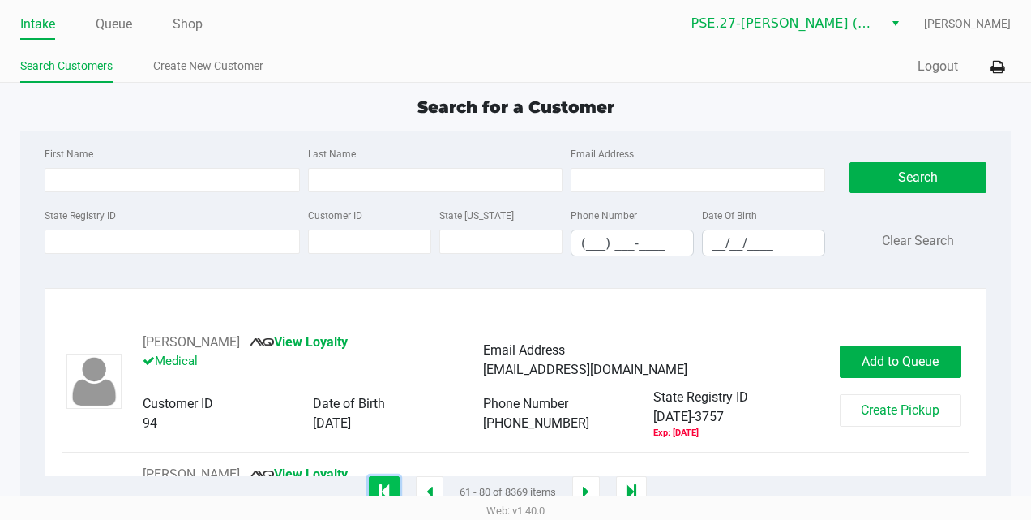
click at [381, 491] on icon "button" at bounding box center [384, 491] width 10 height 13
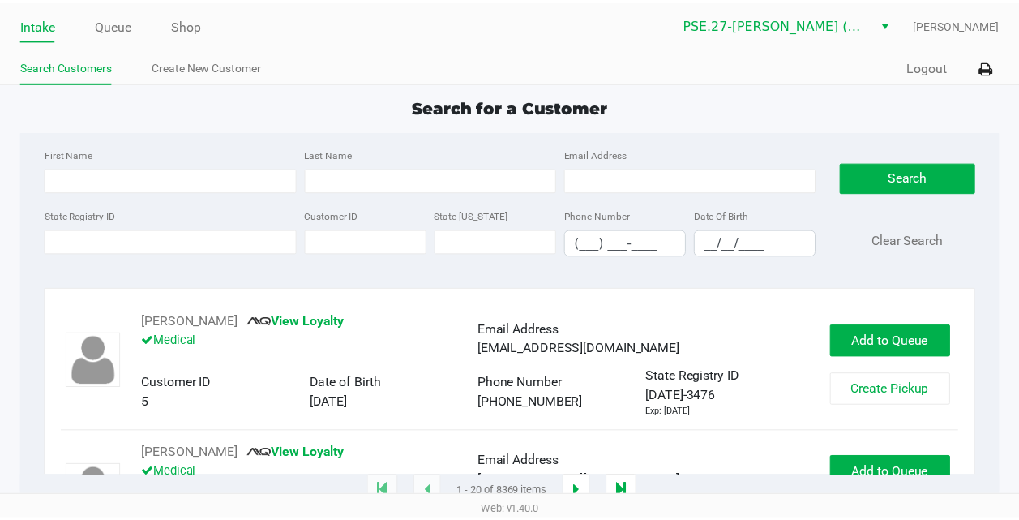
scroll to position [122, 0]
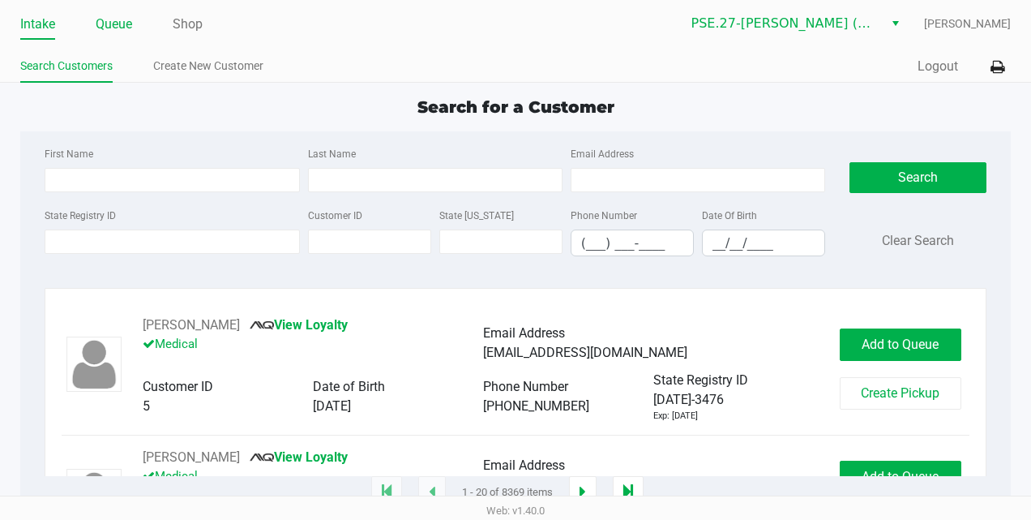
click at [113, 26] on link "Queue" at bounding box center [114, 24] width 36 height 23
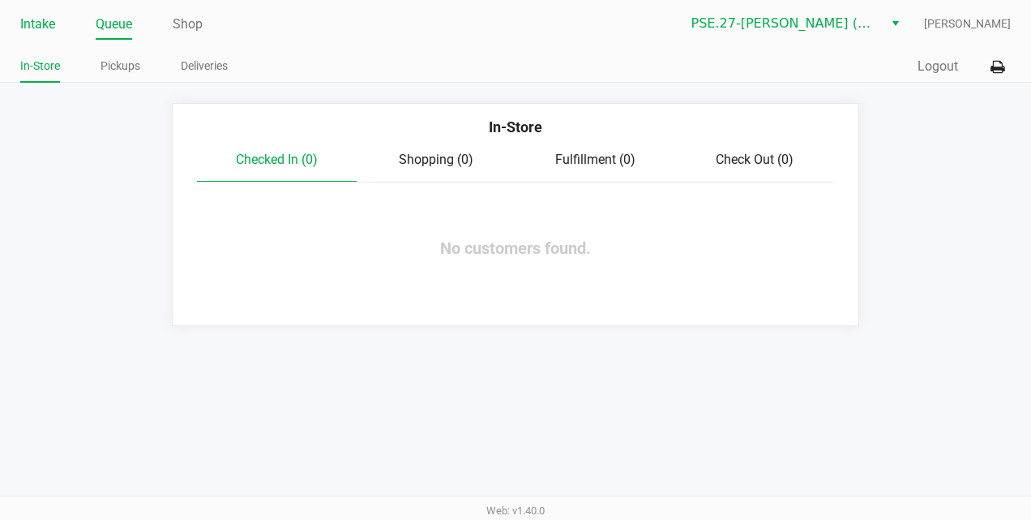
click at [42, 24] on link "Intake" at bounding box center [37, 24] width 35 height 23
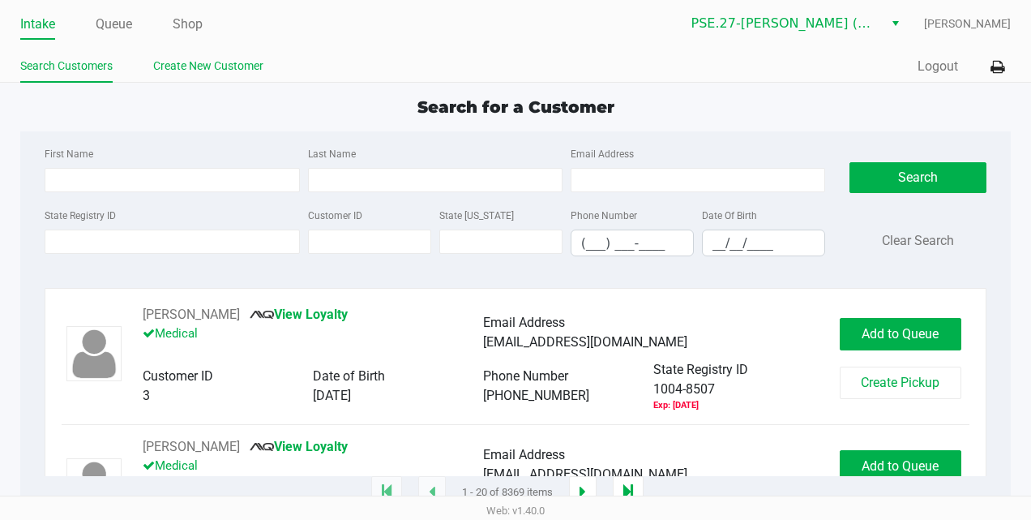
click at [242, 61] on link "Create New Customer" at bounding box center [208, 66] width 110 height 20
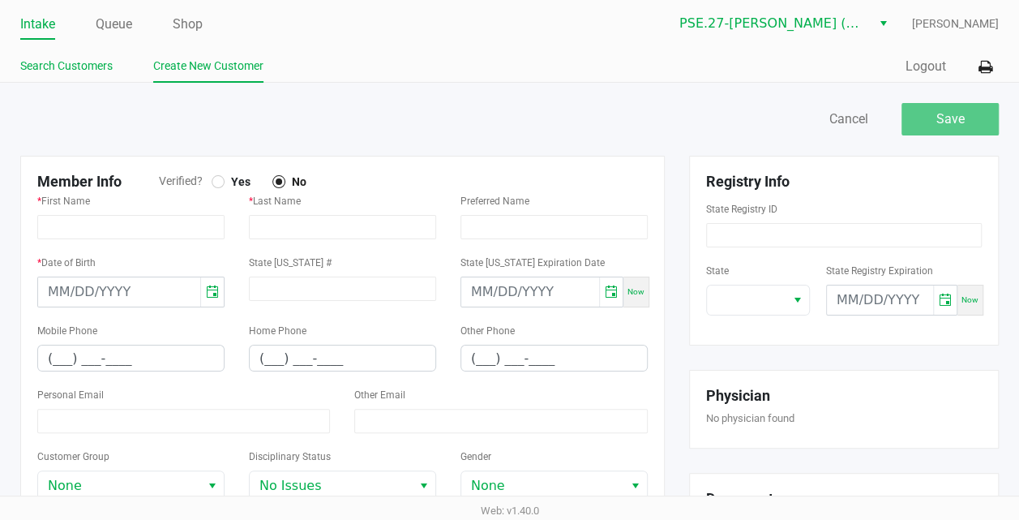
click at [84, 65] on link "Search Customers" at bounding box center [66, 66] width 92 height 20
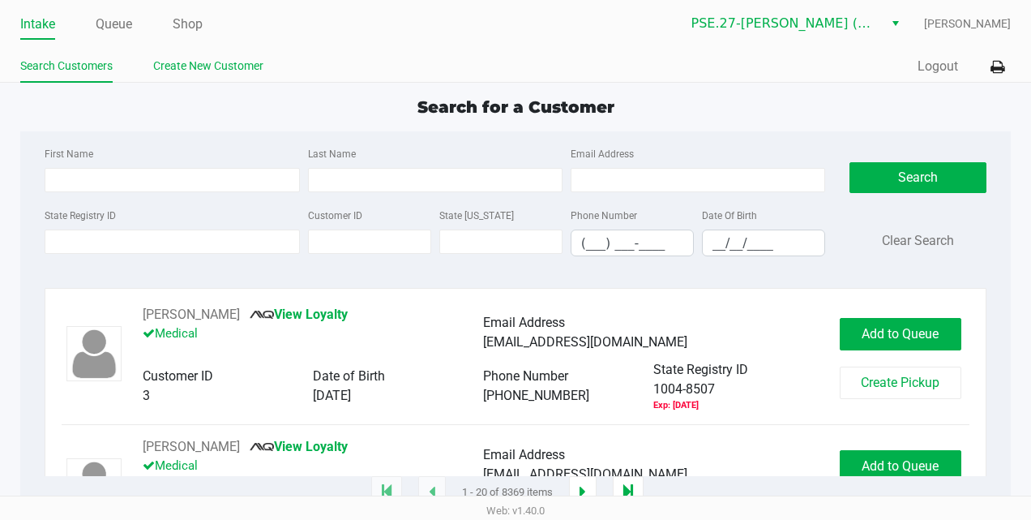
click at [204, 71] on link "Create New Customer" at bounding box center [208, 66] width 110 height 20
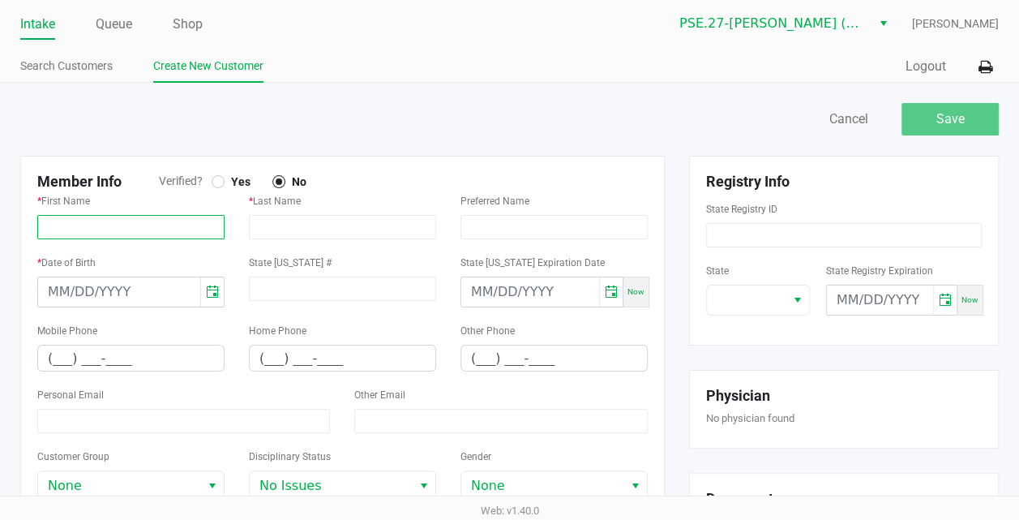
click at [124, 219] on input "text" at bounding box center [130, 227] width 187 height 24
type input "Ginnifer"
type input "Widener"
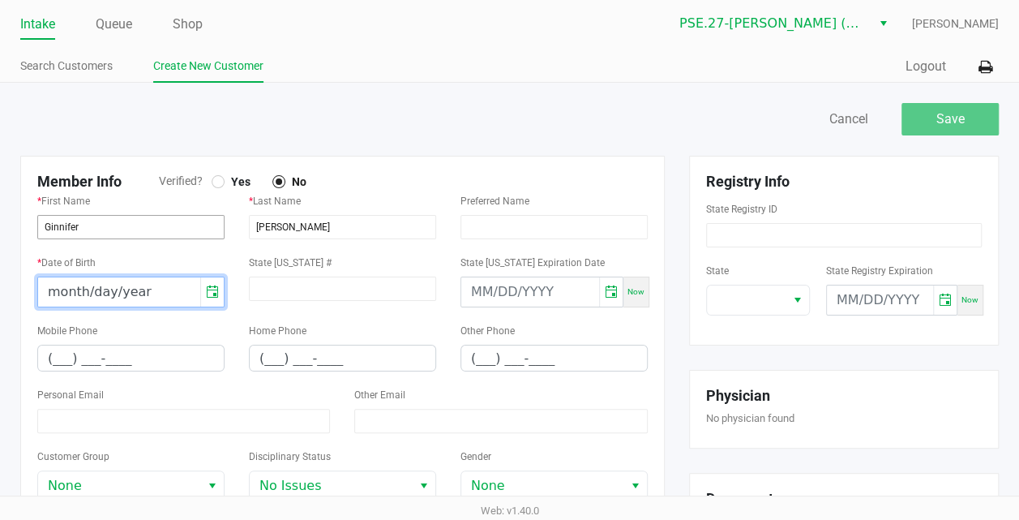
type input "month/day/year"
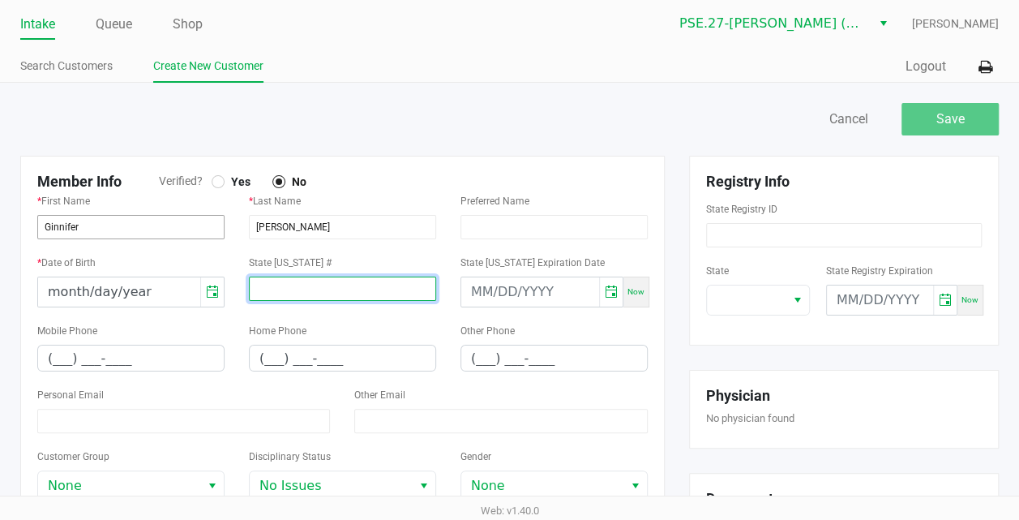
type input "GA"
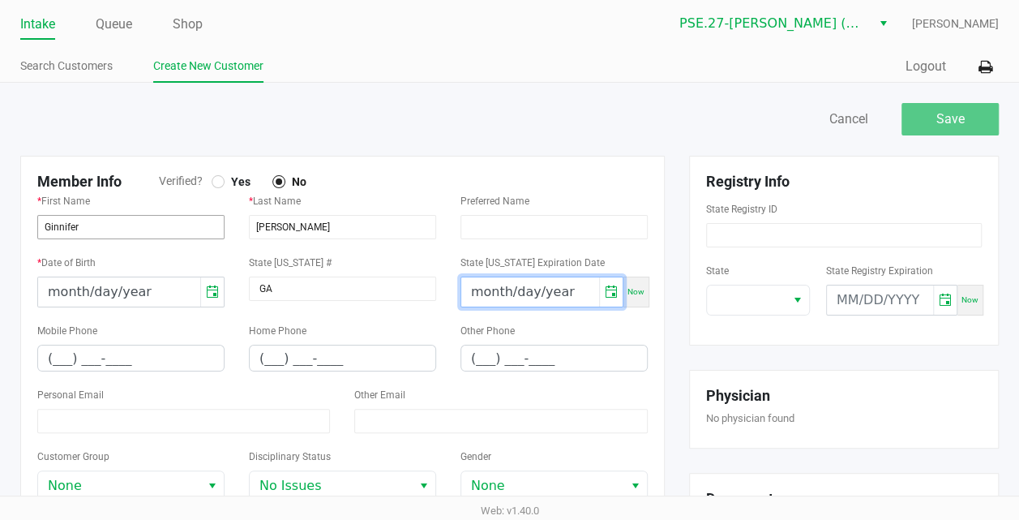
type input "month/day/year"
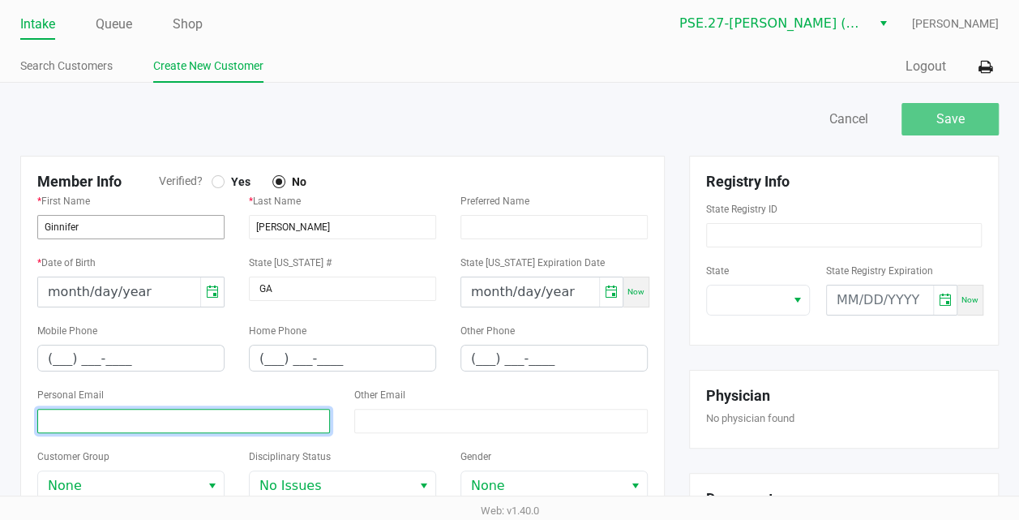
type input "Gmeeks453@gmail.com"
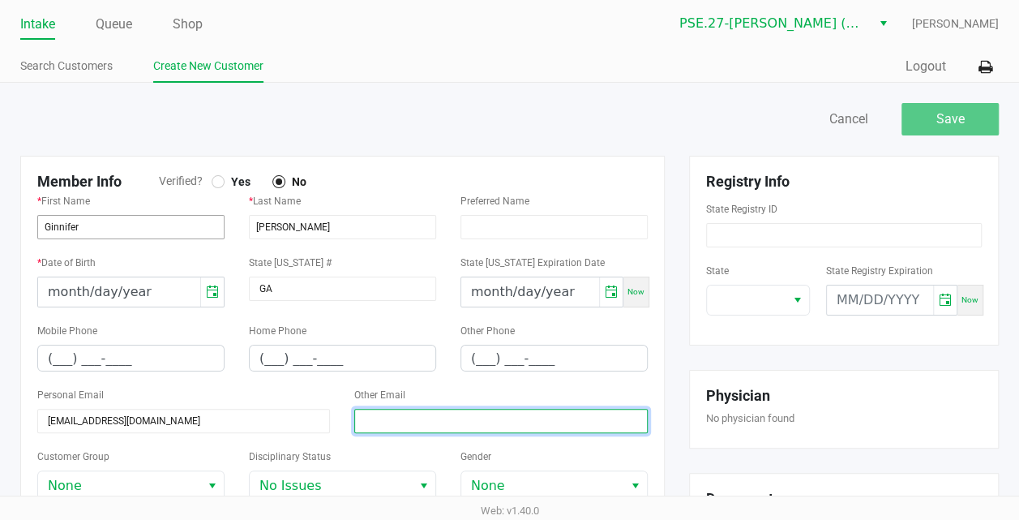
type input "Gmeeks453@gmail.com"
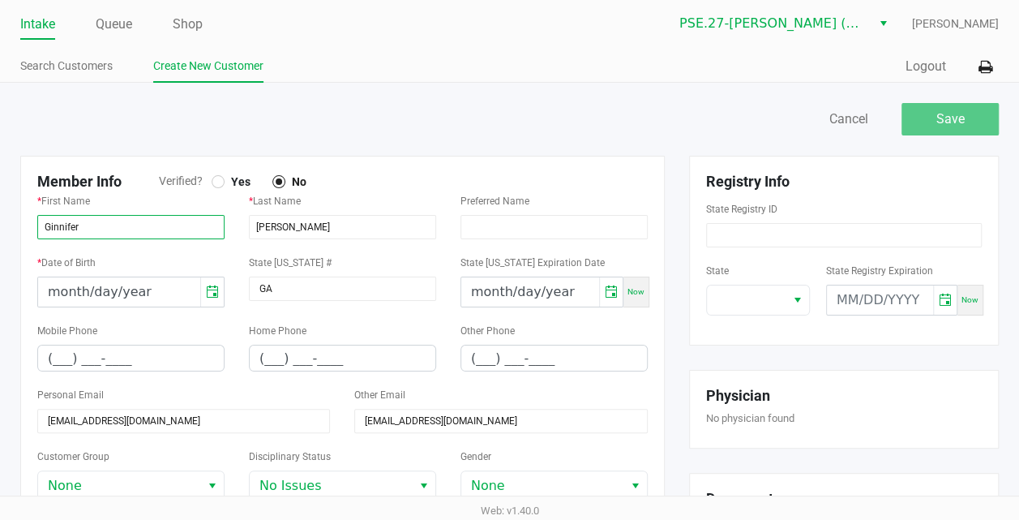
type input "month/day/year"
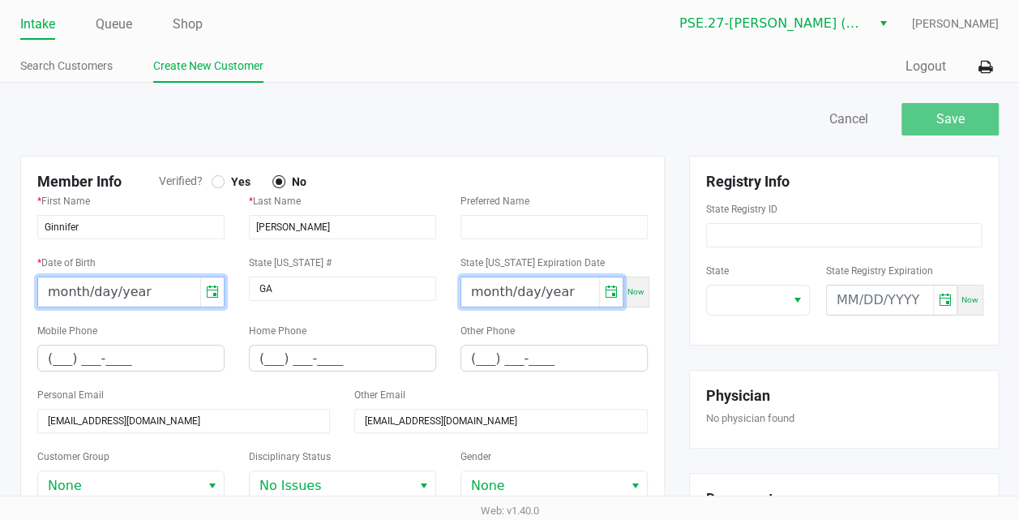
type input "month/day/year"
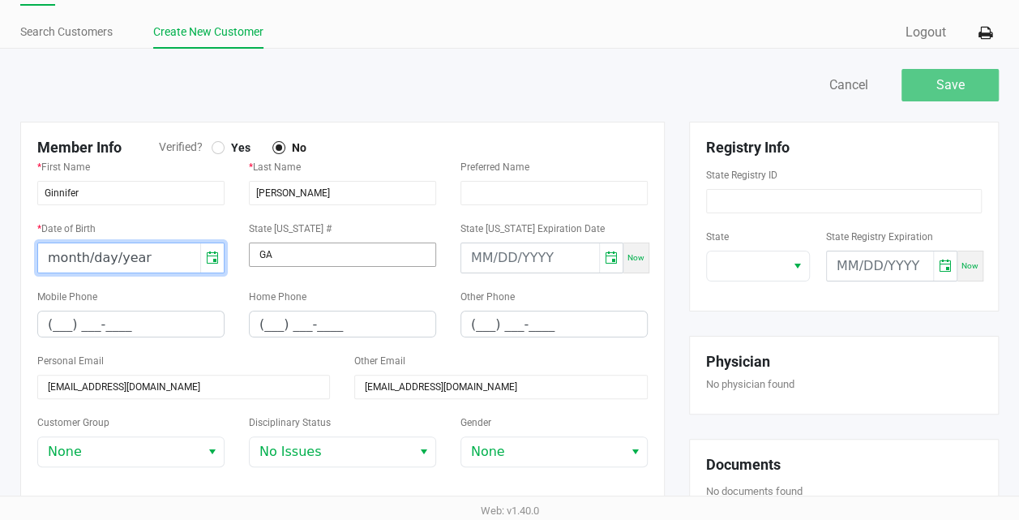
scroll to position [63, 0]
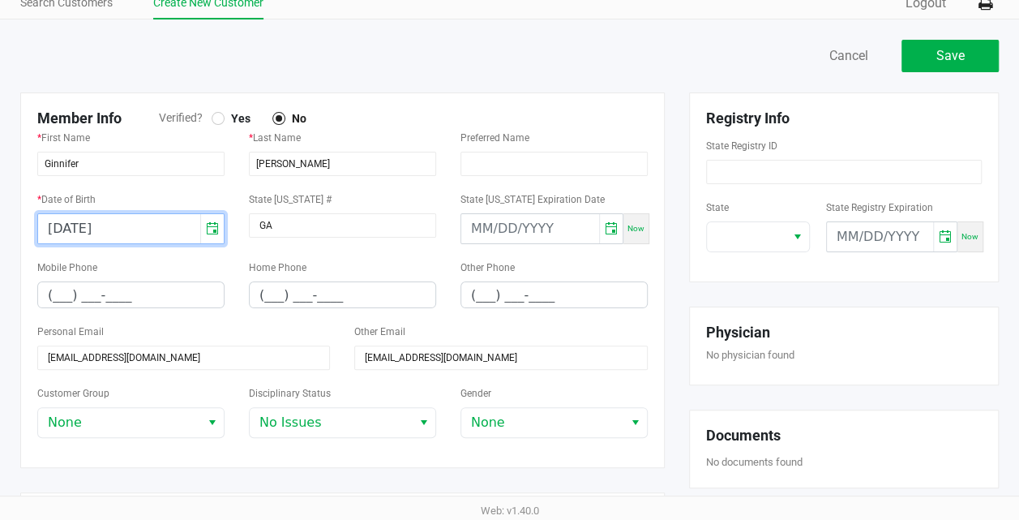
type input "04/23/1980"
click at [217, 268] on div "Mobile Phone (___) ___-____" at bounding box center [130, 282] width 187 height 51
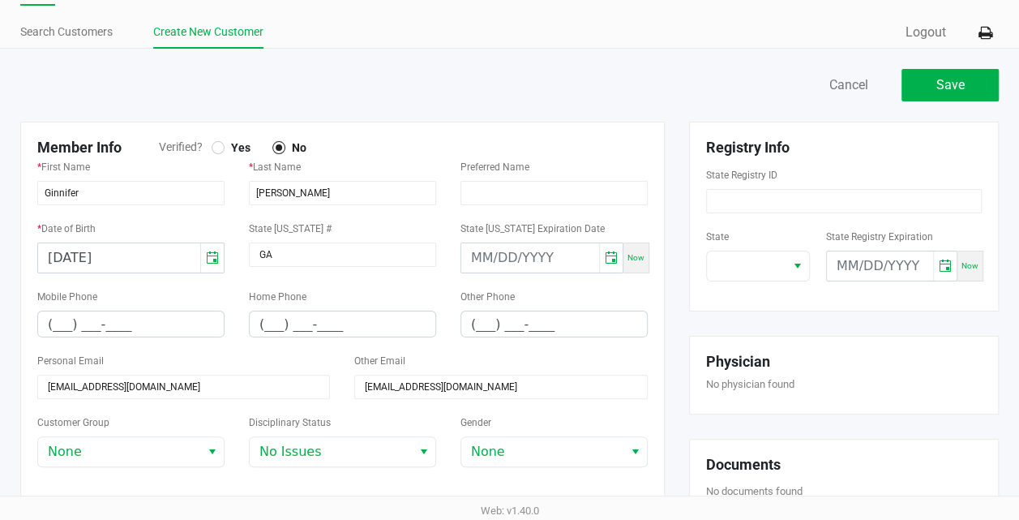
scroll to position [33, 0]
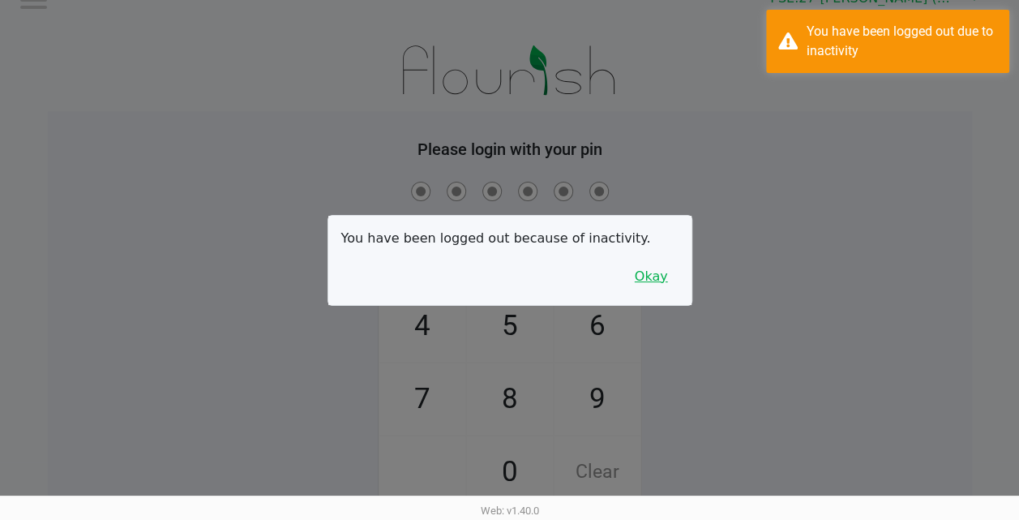
click at [653, 277] on button "Okay" at bounding box center [651, 276] width 54 height 31
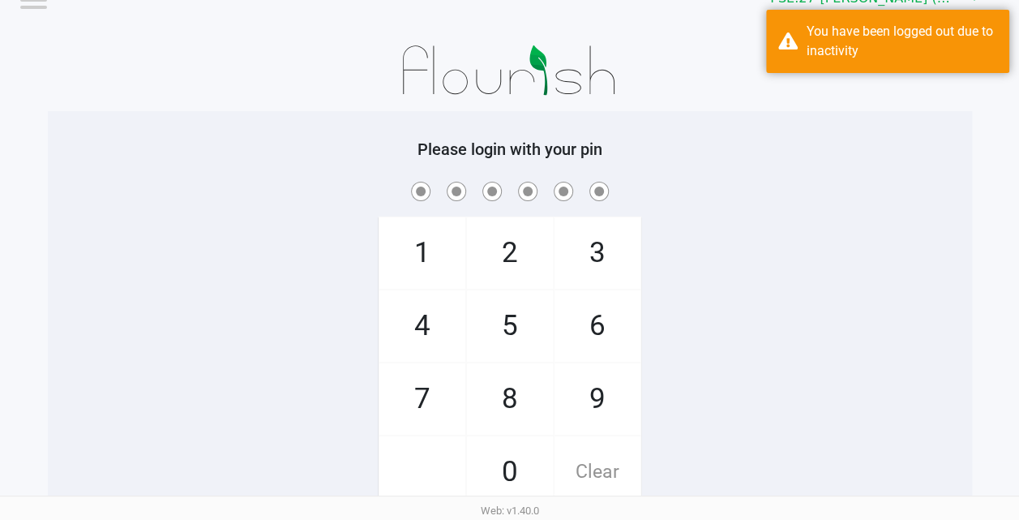
click at [505, 248] on span "2" at bounding box center [510, 252] width 86 height 71
checkbox input "true"
click at [431, 321] on span "4" at bounding box center [422, 325] width 86 height 71
checkbox input "true"
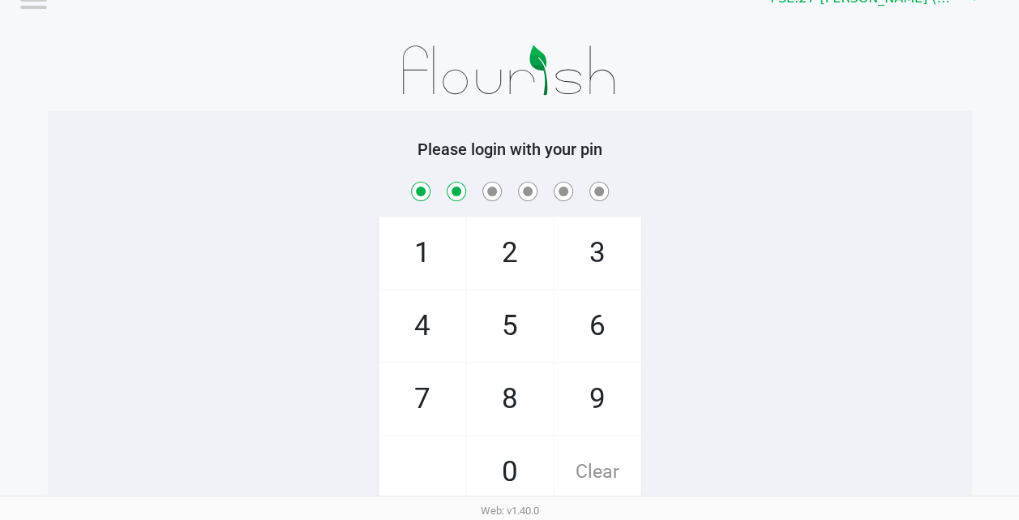
click at [506, 386] on span "8" at bounding box center [510, 398] width 86 height 71
checkbox input "true"
click at [423, 331] on span "4" at bounding box center [422, 325] width 86 height 71
checkbox input "true"
click at [509, 465] on span "0" at bounding box center [510, 471] width 86 height 71
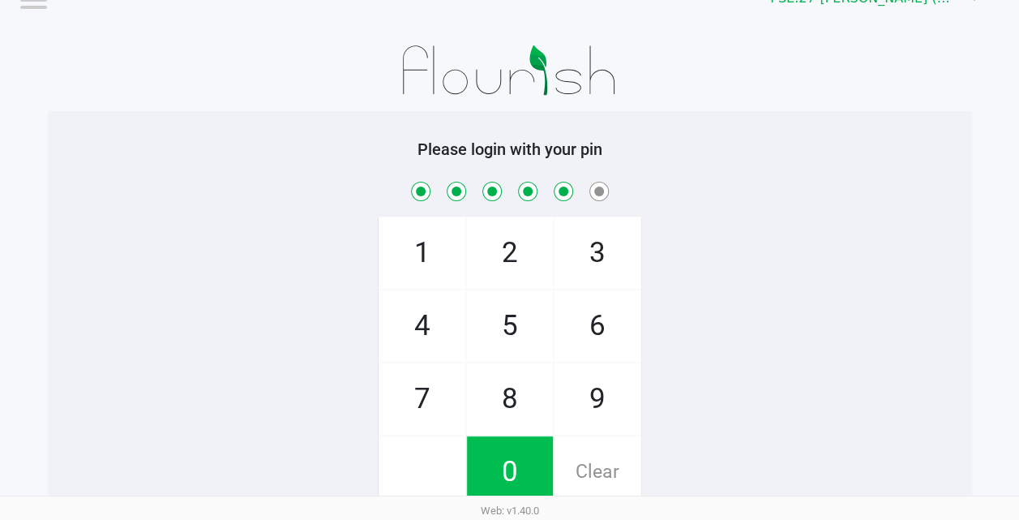
checkbox input "true"
click at [422, 318] on span "4" at bounding box center [422, 325] width 86 height 71
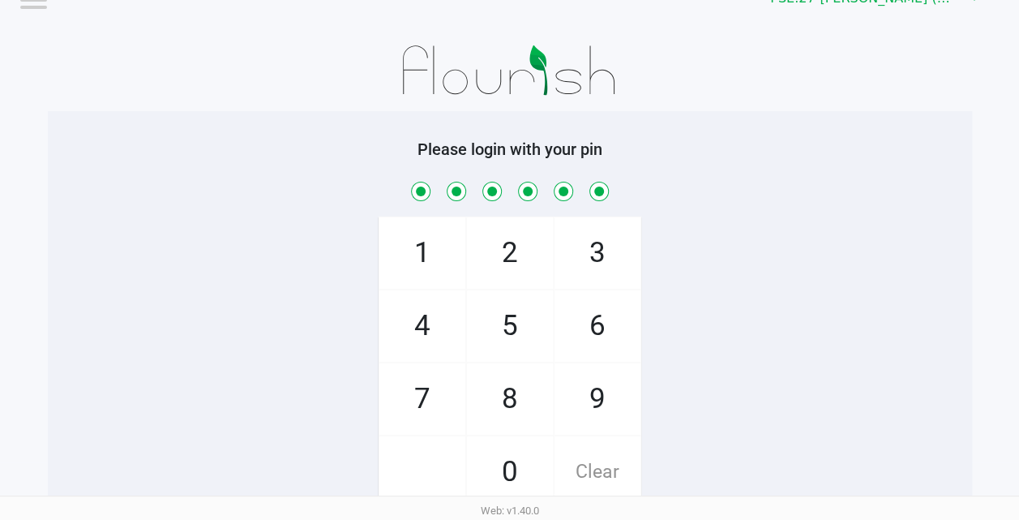
checkbox input "true"
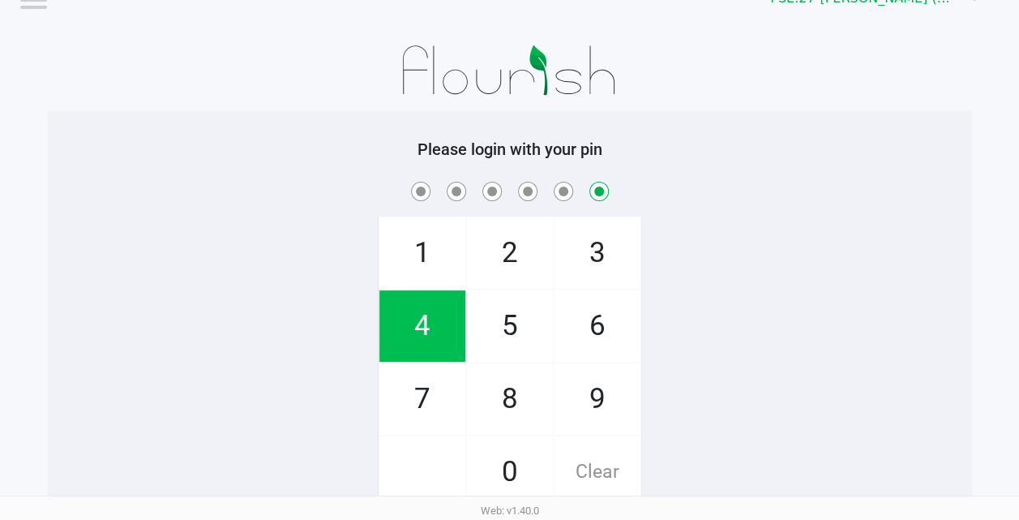
checkbox input "false"
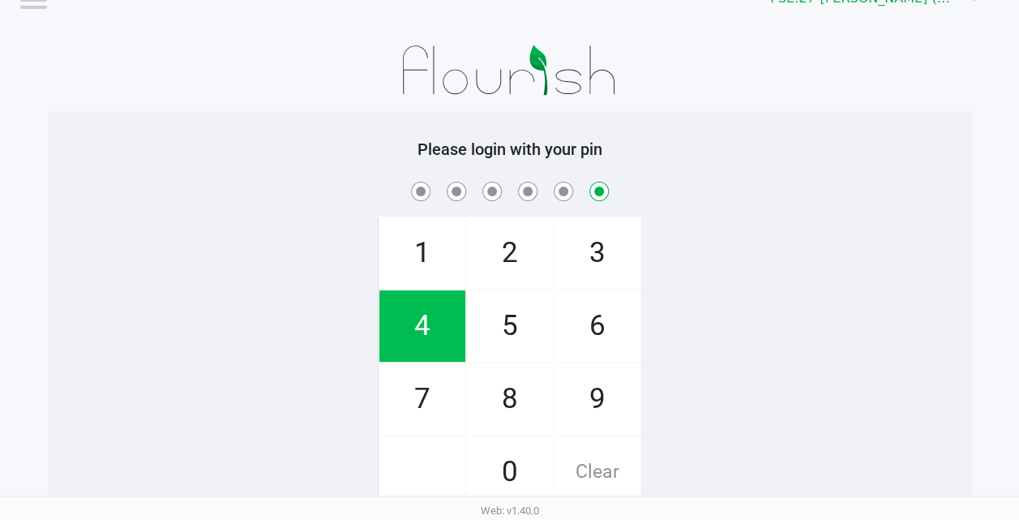
checkbox input "false"
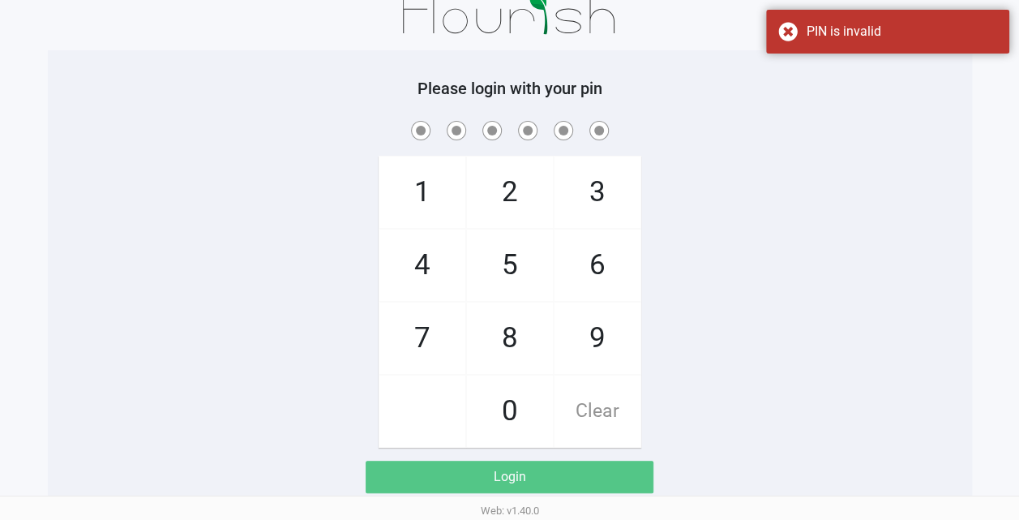
scroll to position [94, 0]
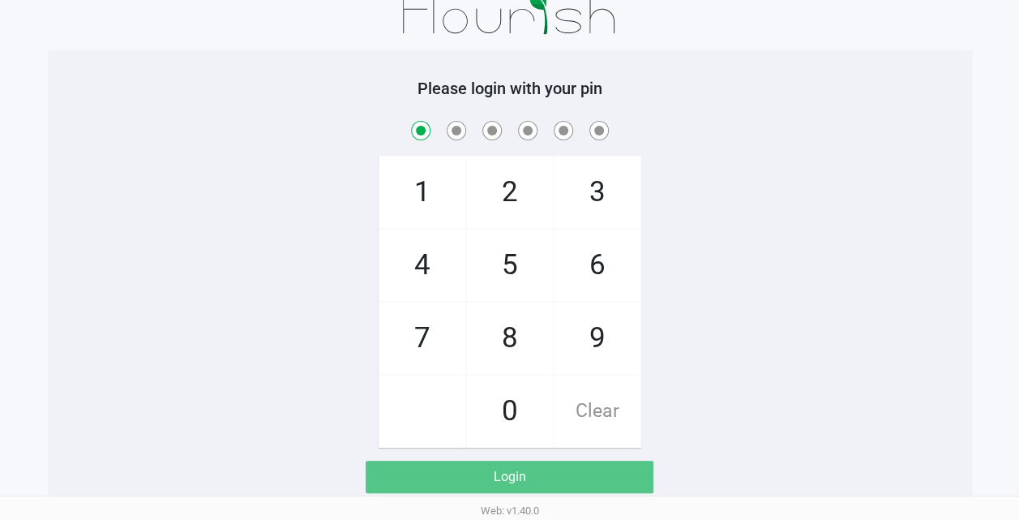
checkbox input "true"
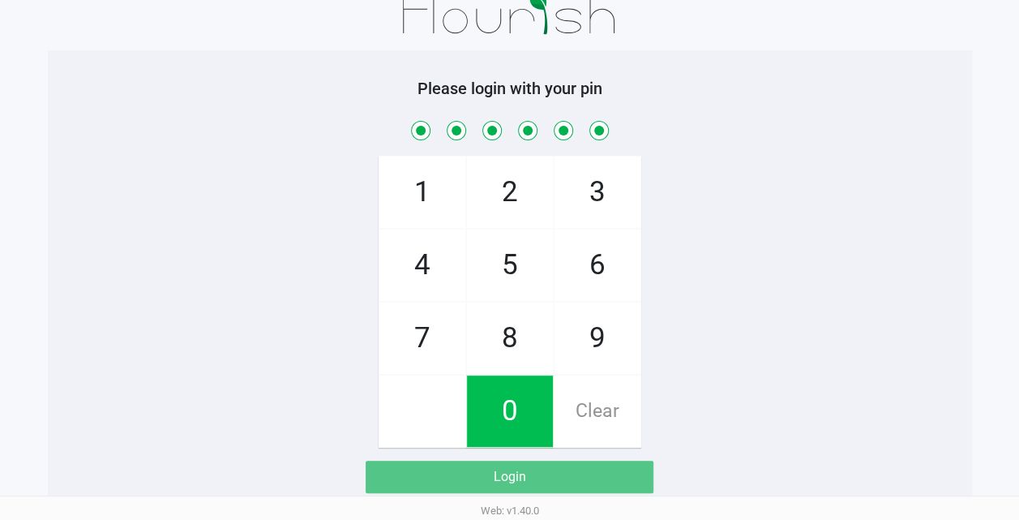
checkbox input "true"
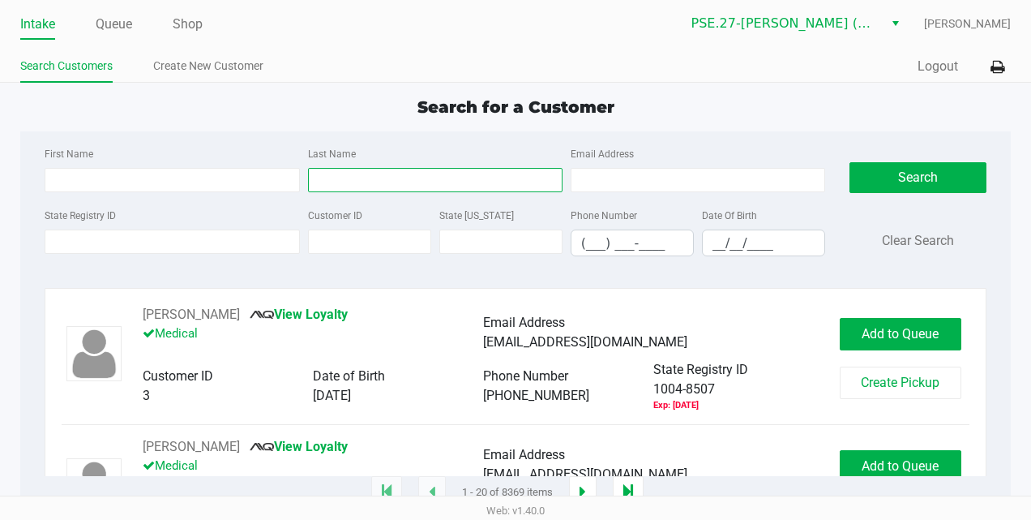
click at [349, 177] on input "Last Name" at bounding box center [435, 180] width 254 height 24
type input "thomas"
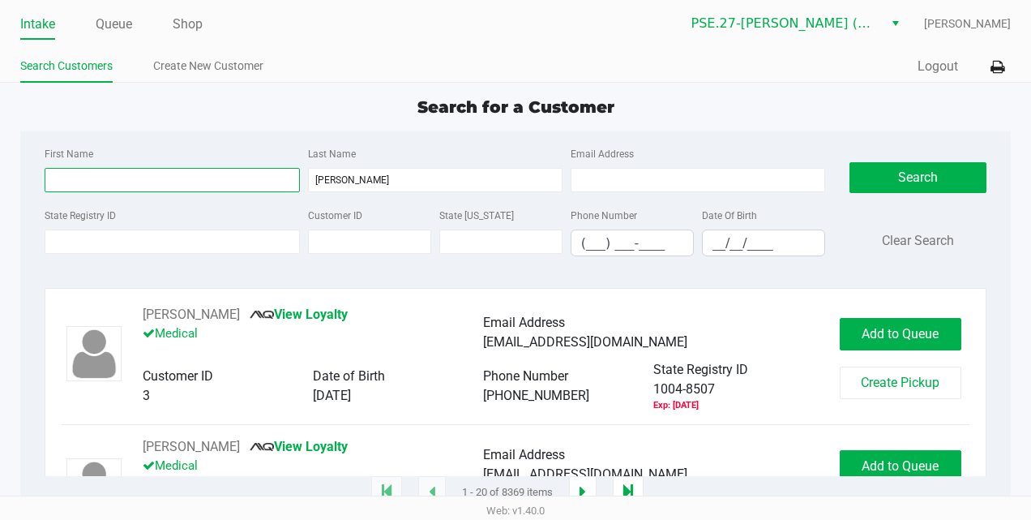
click at [188, 180] on input "First Name" at bounding box center [172, 180] width 254 height 24
type input "bonnie"
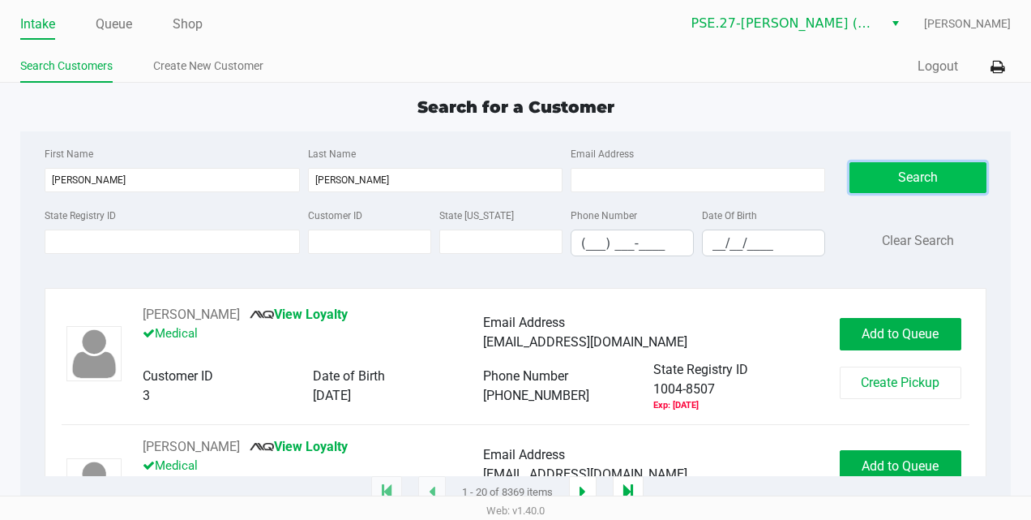
click at [879, 189] on button "Search" at bounding box center [917, 177] width 137 height 31
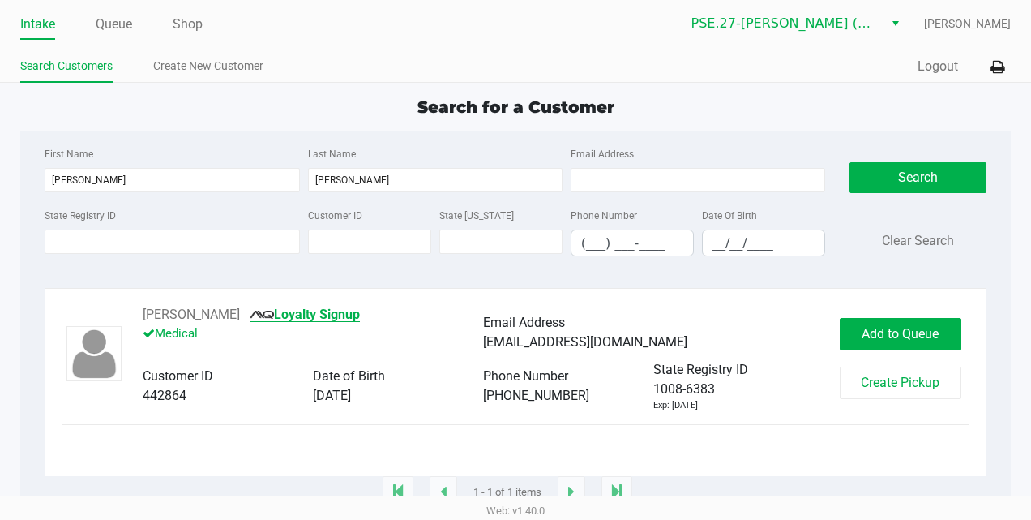
click at [327, 315] on link "Loyalty Signup" at bounding box center [305, 313] width 110 height 15
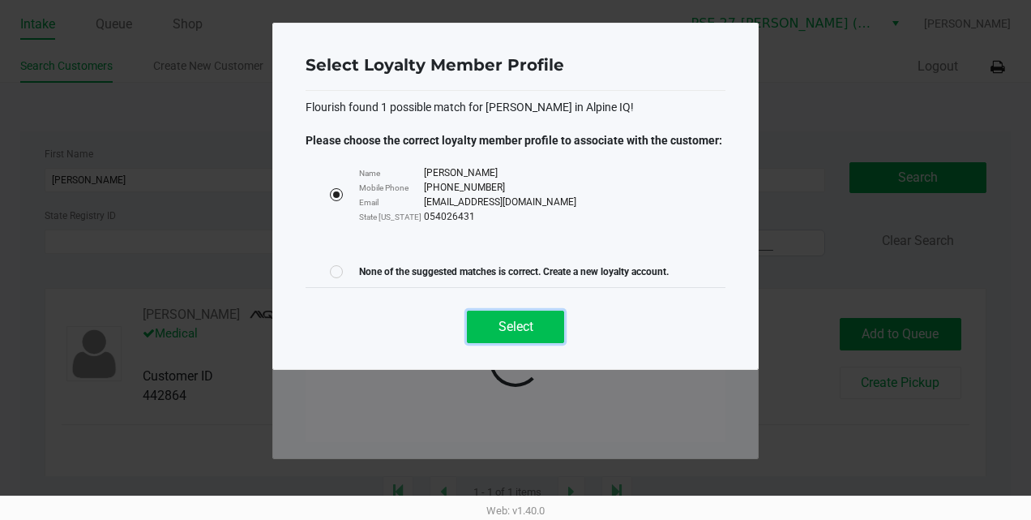
click at [511, 320] on span "Select" at bounding box center [515, 326] width 35 height 15
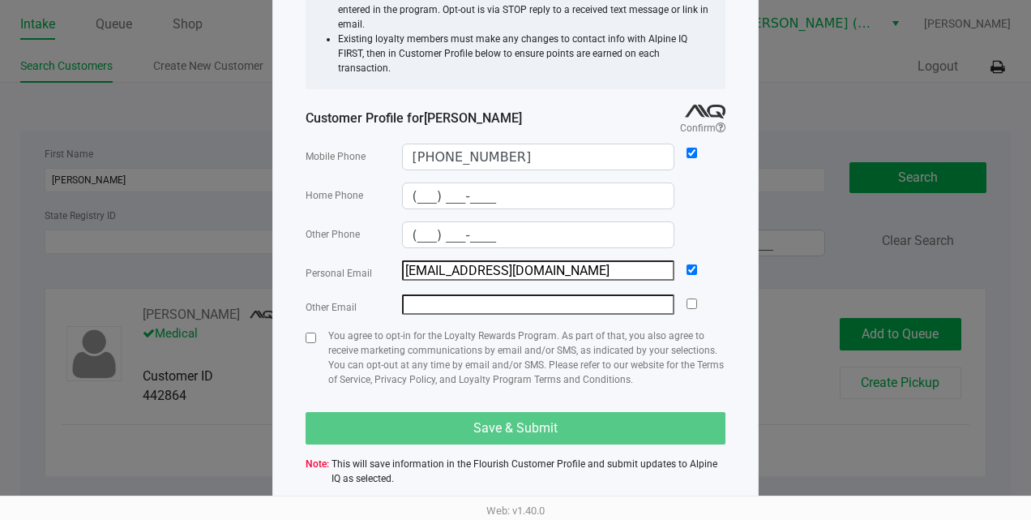
scroll to position [146, 0]
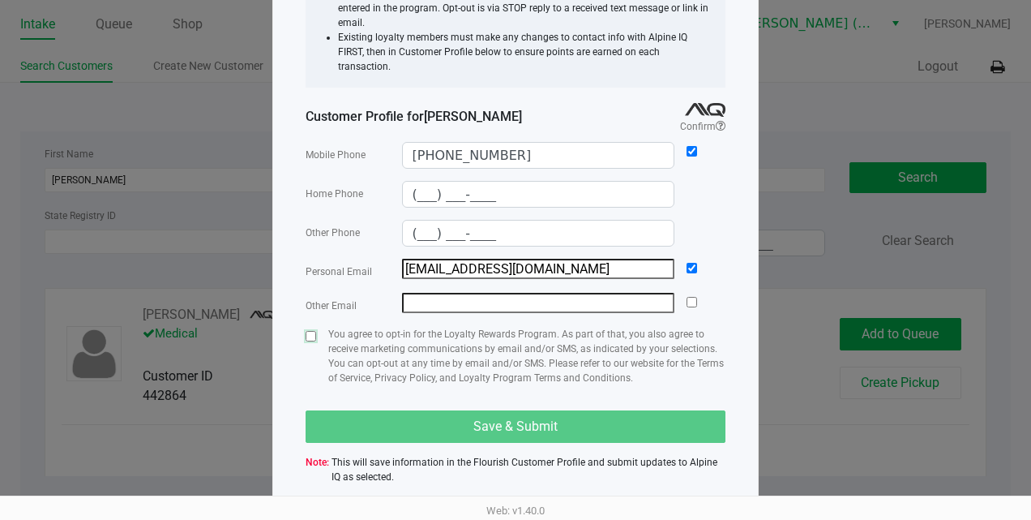
click at [311, 331] on input "checkbox" at bounding box center [311, 336] width 11 height 11
checkbox input "true"
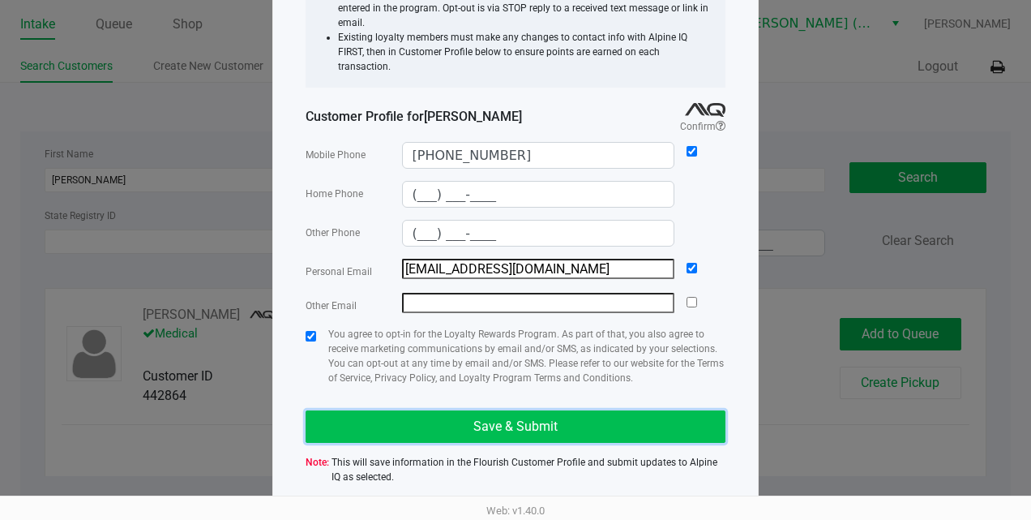
click at [444, 410] on button "Save & Submit" at bounding box center [516, 426] width 420 height 32
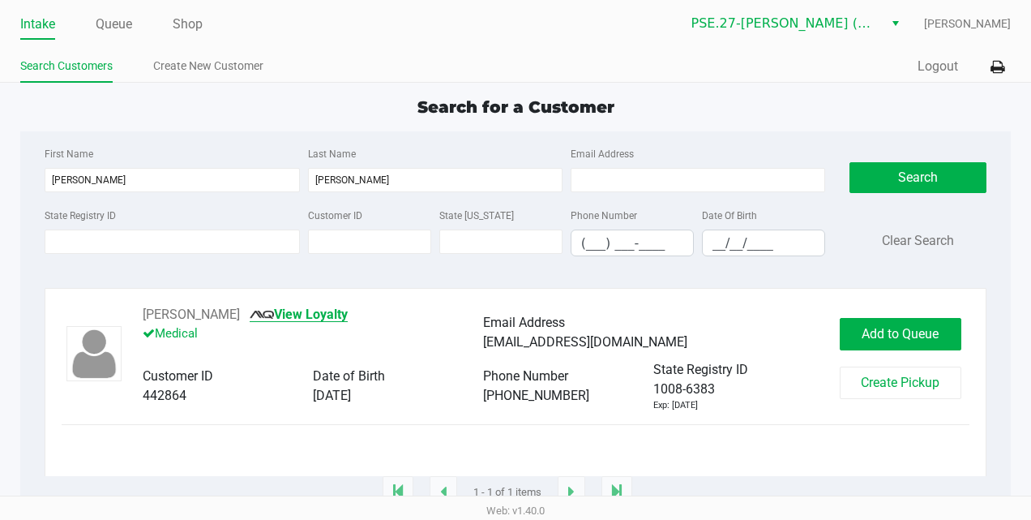
click at [335, 311] on link "View Loyalty" at bounding box center [299, 313] width 98 height 15
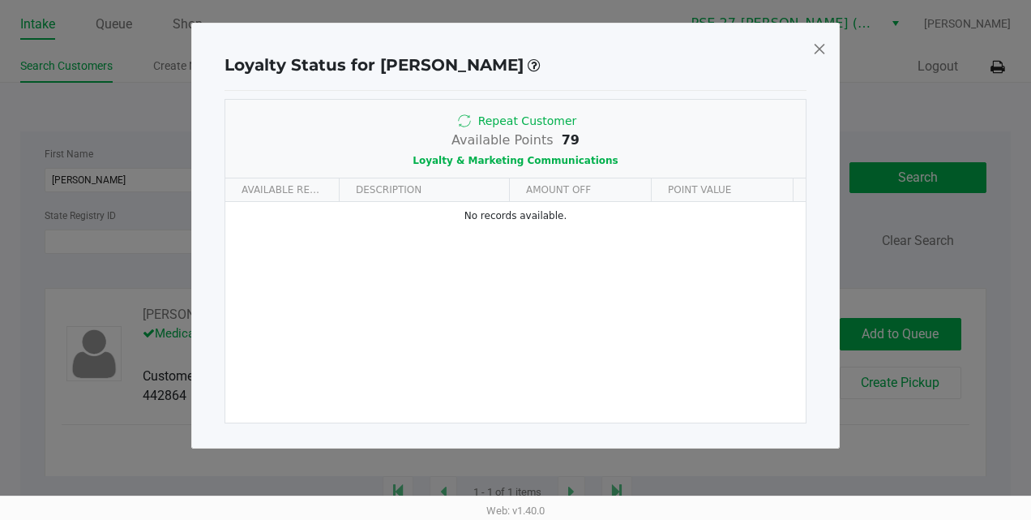
click at [820, 44] on span at bounding box center [819, 49] width 15 height 26
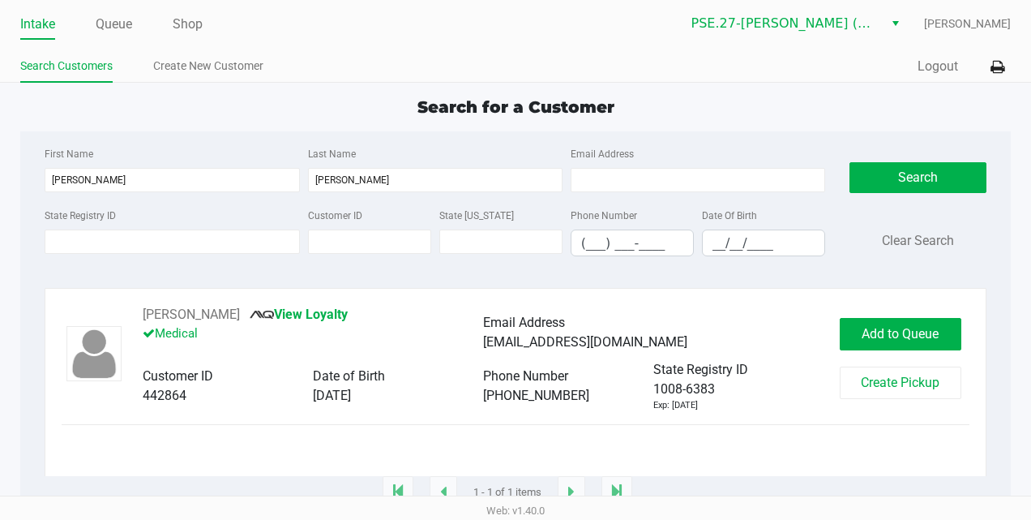
click at [63, 68] on link "Search Customers" at bounding box center [66, 66] width 92 height 20
click at [47, 26] on link "Intake" at bounding box center [37, 24] width 35 height 23
click at [135, 14] on ul "Intake Queue Shop" at bounding box center [267, 25] width 495 height 28
click at [117, 23] on link "Queue" at bounding box center [114, 24] width 36 height 23
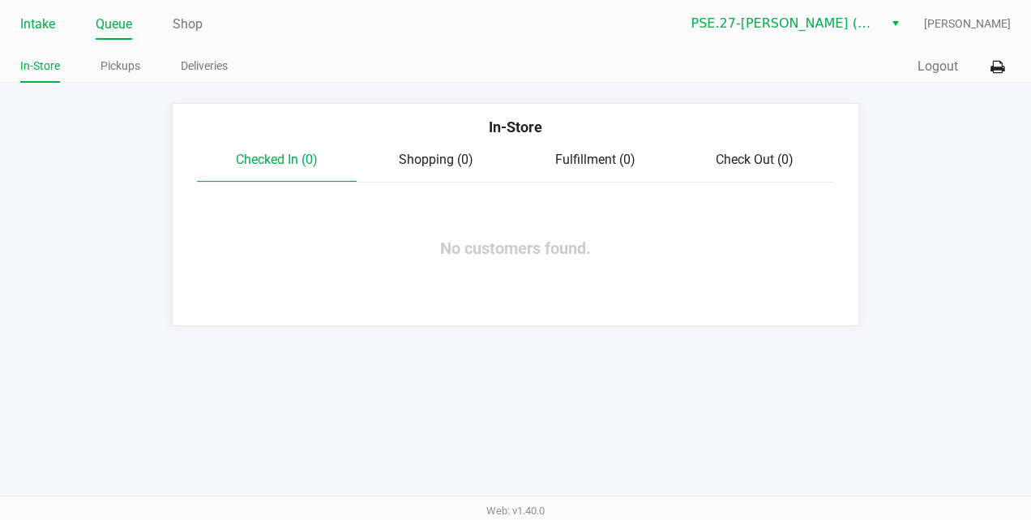
click at [41, 27] on link "Intake" at bounding box center [37, 24] width 35 height 23
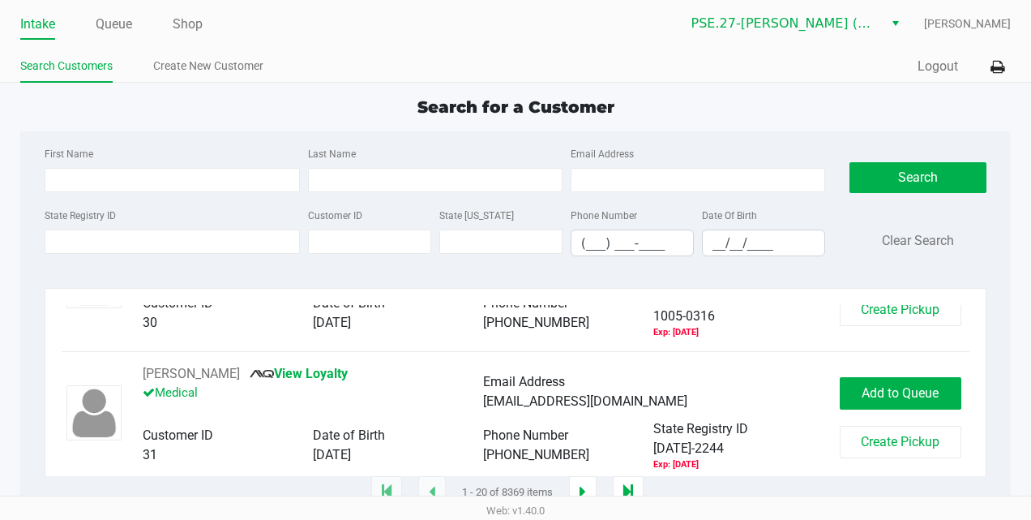
scroll to position [2466, 0]
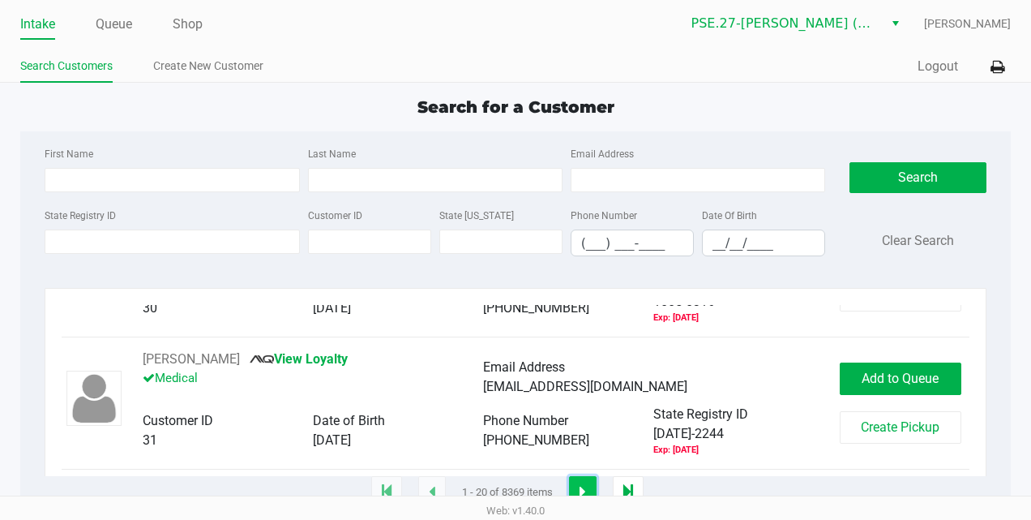
click at [580, 489] on icon "button" at bounding box center [583, 491] width 6 height 13
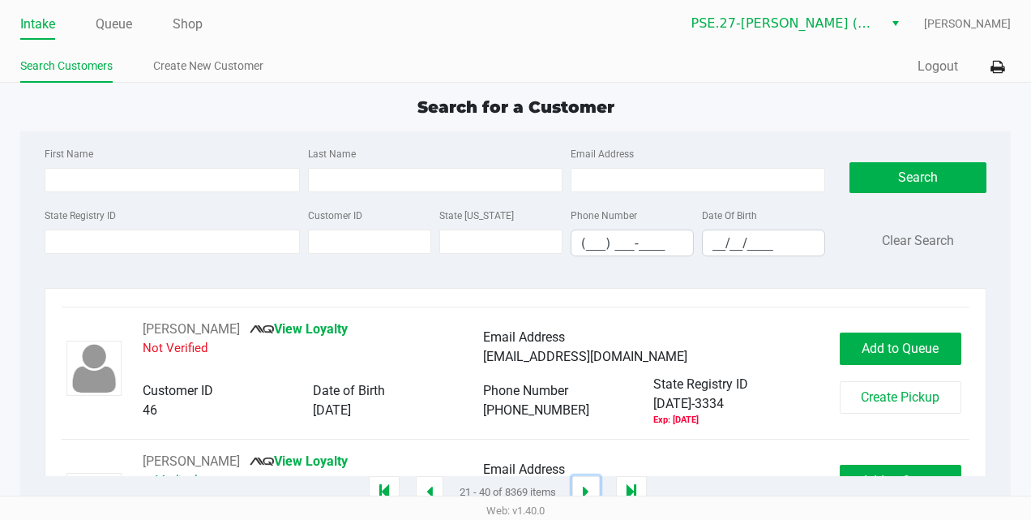
scroll to position [1818, 0]
